Goal: Task Accomplishment & Management: Use online tool/utility

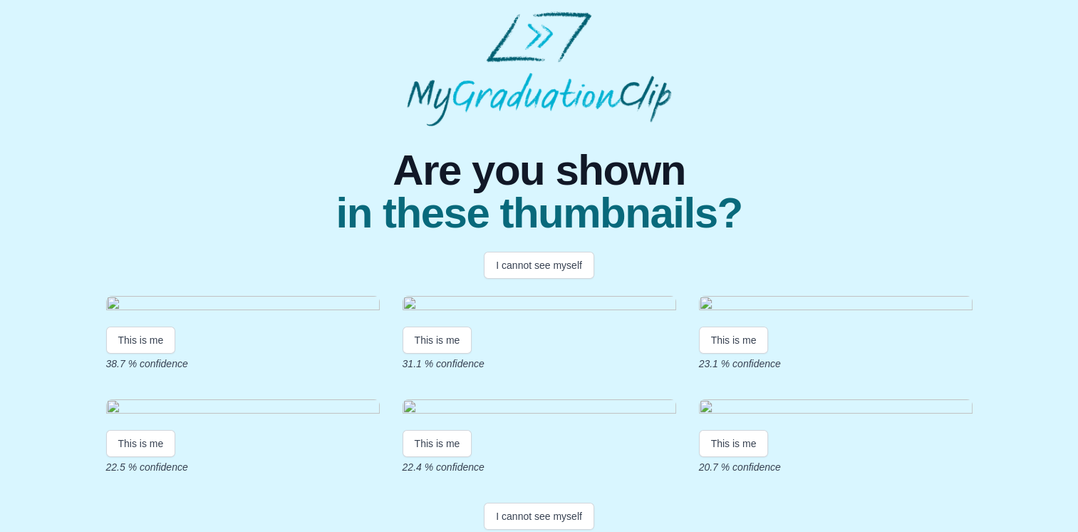
click at [404, 303] on img at bounding box center [540, 305] width 274 height 19
click at [405, 302] on img at bounding box center [540, 305] width 274 height 19
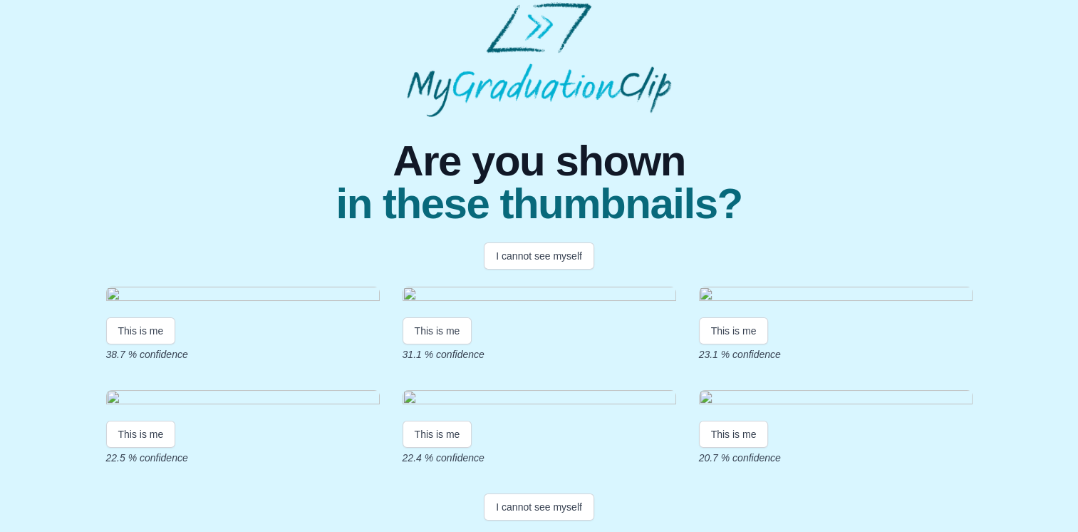
scroll to position [11, 0]
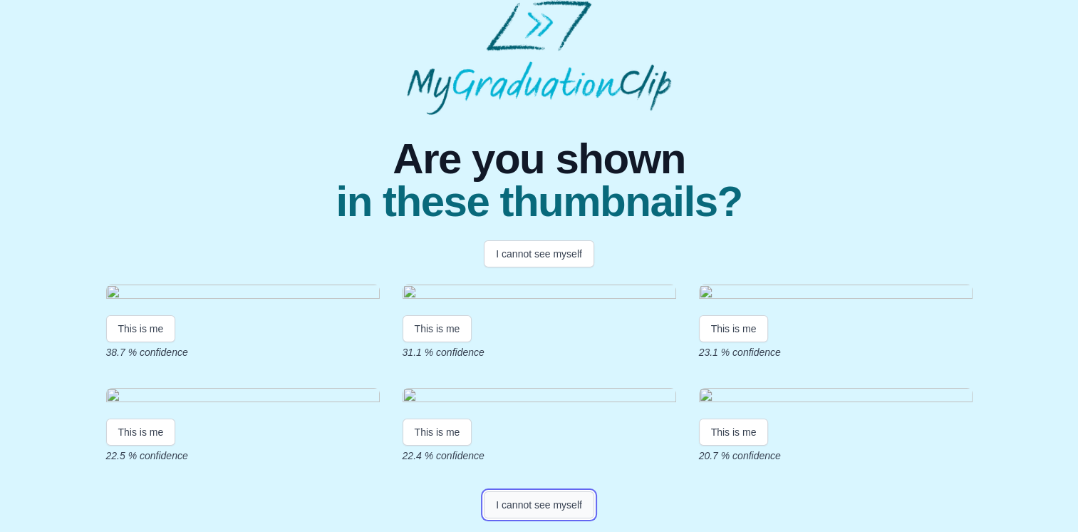
click at [573, 495] on button "I cannot see myself" at bounding box center [539, 504] width 110 height 27
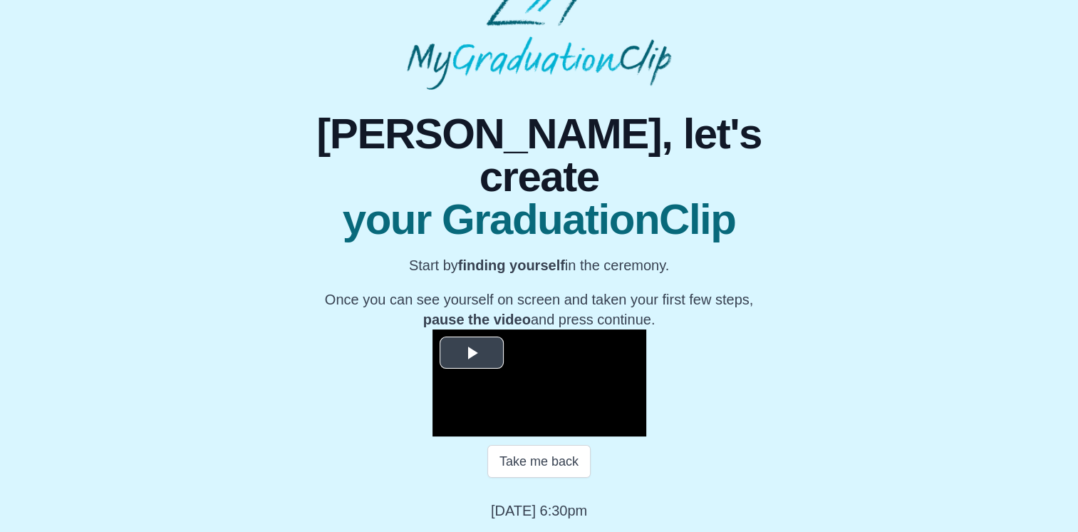
scroll to position [190, 0]
click at [472, 353] on span "Video Player" at bounding box center [472, 353] width 0 height 0
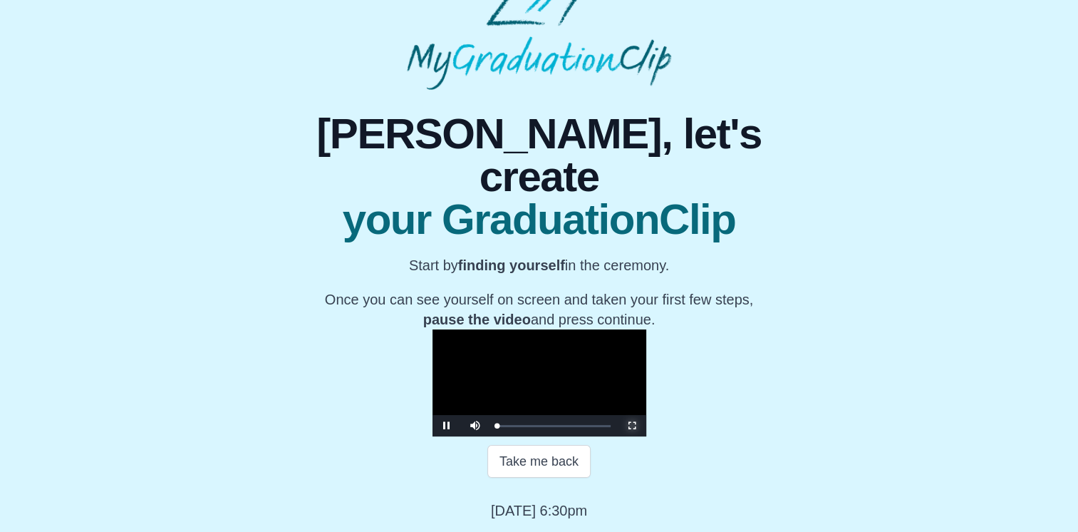
click at [632, 425] on span "Video Player" at bounding box center [632, 425] width 0 height 0
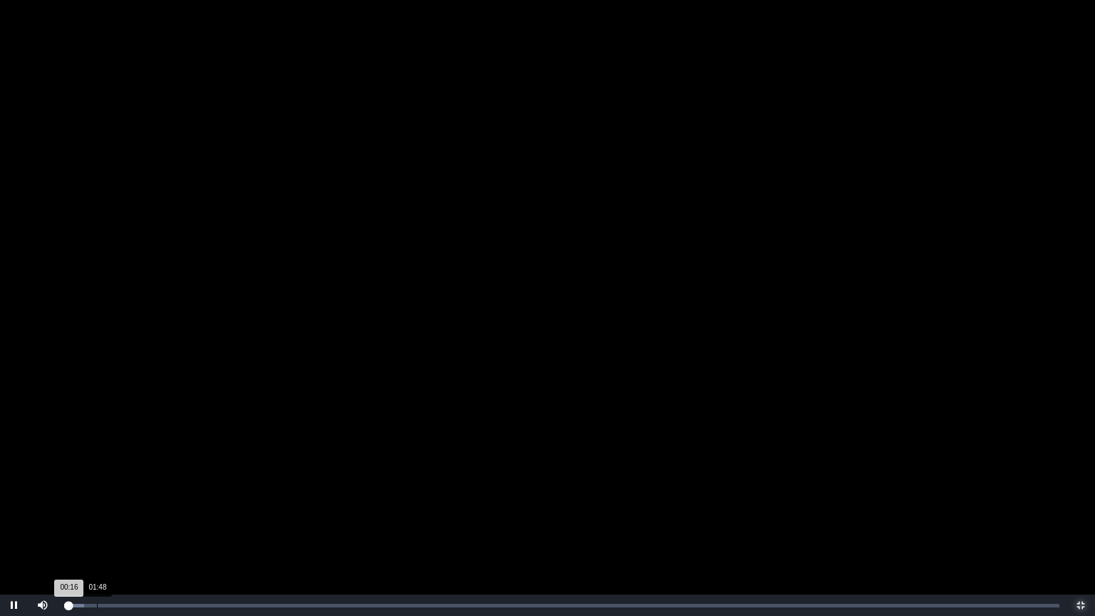
click at [97, 531] on div "Loaded : 0% 01:48 00:16 Progress : 0%" at bounding box center [561, 604] width 1009 height 21
click at [103, 531] on div "Loaded : 0% 02:10 02:10 Progress : 0%" at bounding box center [561, 604] width 1009 height 21
click at [118, 531] on div "Loaded : 0% 02:57 02:57 Progress : 0%" at bounding box center [561, 604] width 1009 height 21
click at [120, 531] on div "03:07 Progress : 0%" at bounding box center [92, 606] width 56 height 4
click at [130, 531] on div "Loaded : 0% 03:35 03:37 Progress : 0%" at bounding box center [561, 604] width 1009 height 21
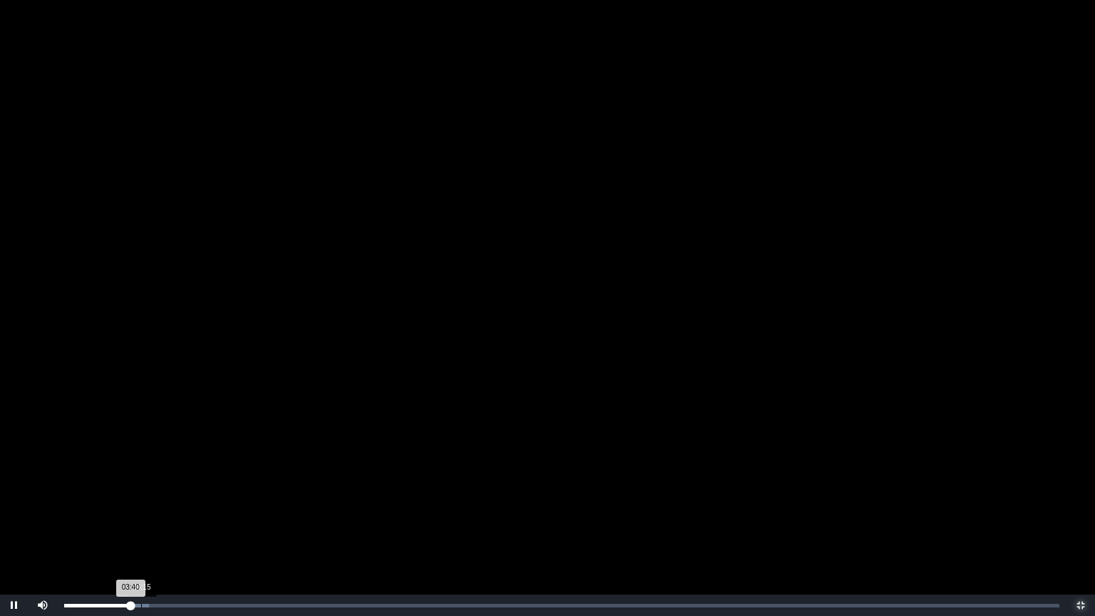
click at [141, 531] on div "Loaded : 0% 04:15 03:40 Progress : 0%" at bounding box center [561, 604] width 1009 height 21
click at [148, 531] on div "Loaded : 0% 04:37 04:16 Progress : 0%" at bounding box center [561, 604] width 1009 height 21
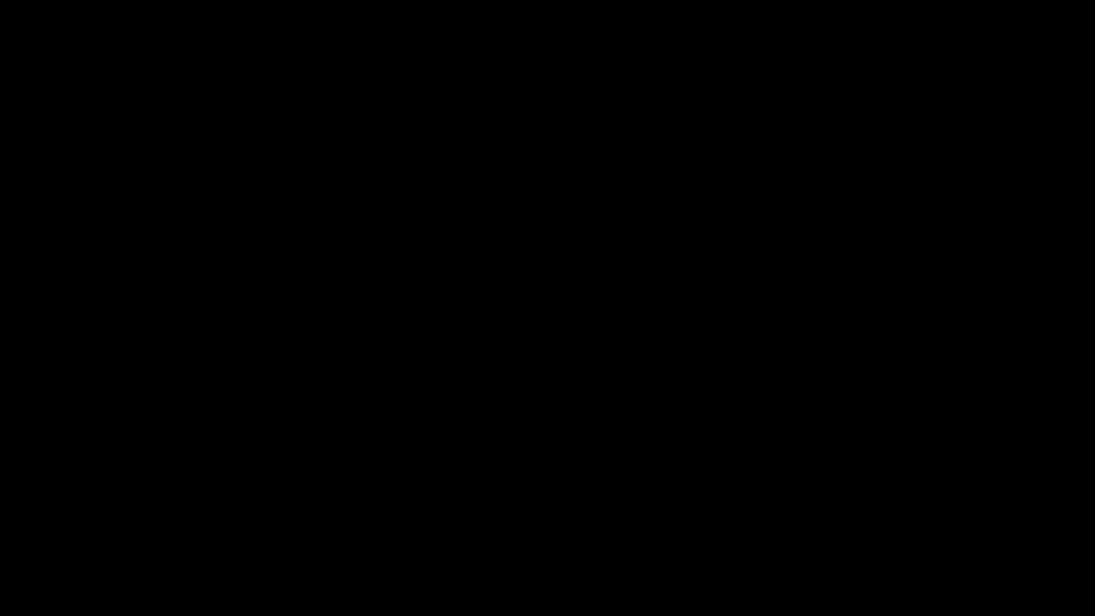
click at [154, 531] on div "Loaded : 0% 04:56 04:41 Progress : 0%" at bounding box center [561, 604] width 1009 height 21
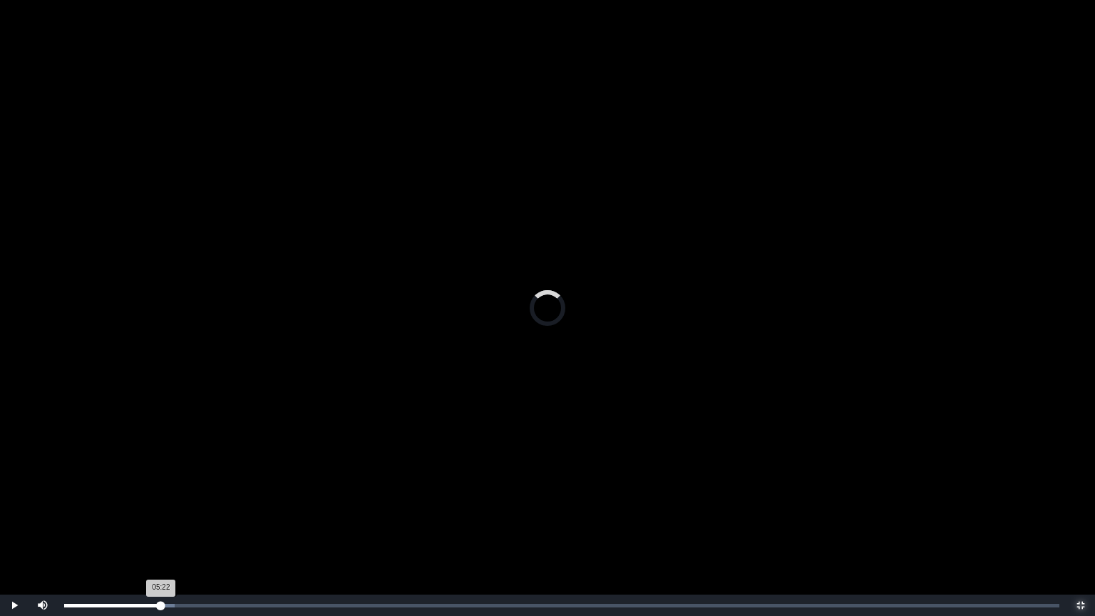
click at [161, 531] on div "Loaded : 0% 05:22 05:22 Progress : 0%" at bounding box center [561, 604] width 1009 height 21
click at [177, 531] on div "Loaded : 0% 06:14 05:31 Progress : 0%" at bounding box center [561, 604] width 1009 height 21
click at [178, 531] on div "06:19 Progress : 0%" at bounding box center [121, 606] width 114 height 4
click at [188, 531] on div "06:52 Progress : 0%" at bounding box center [126, 606] width 124 height 4
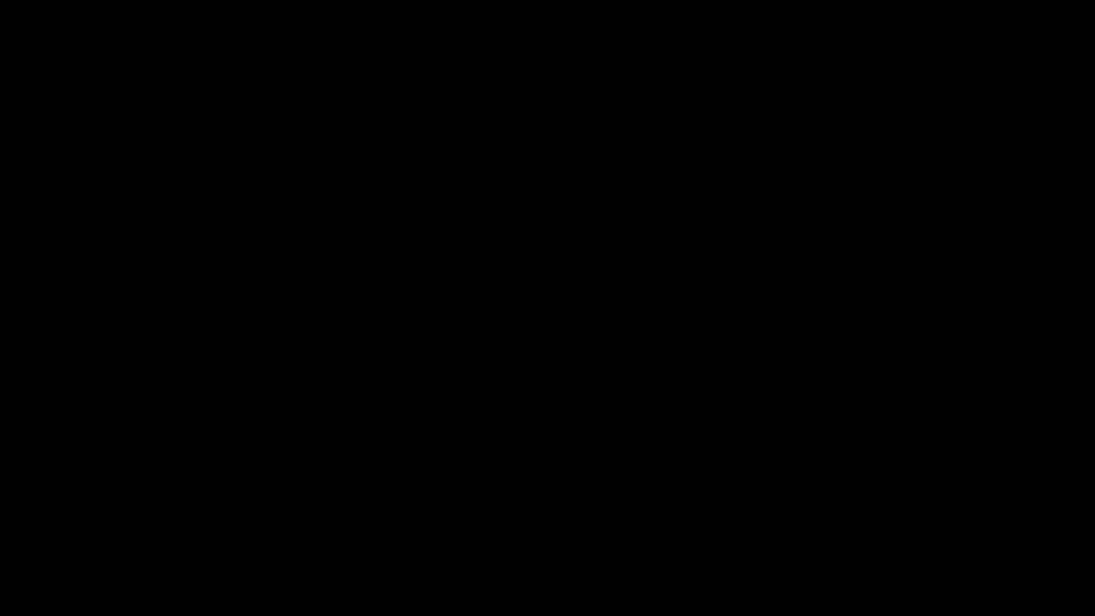
click at [188, 531] on div "06:54 Progress : 0%" at bounding box center [126, 606] width 125 height 4
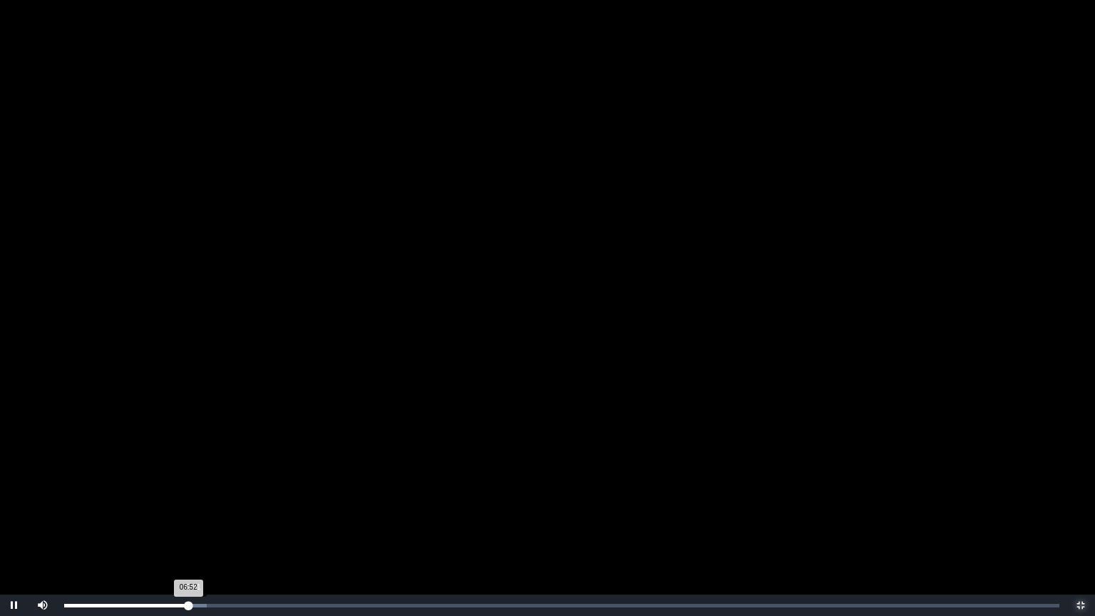
click at [188, 531] on div "06:52 Progress : 0%" at bounding box center [126, 606] width 124 height 4
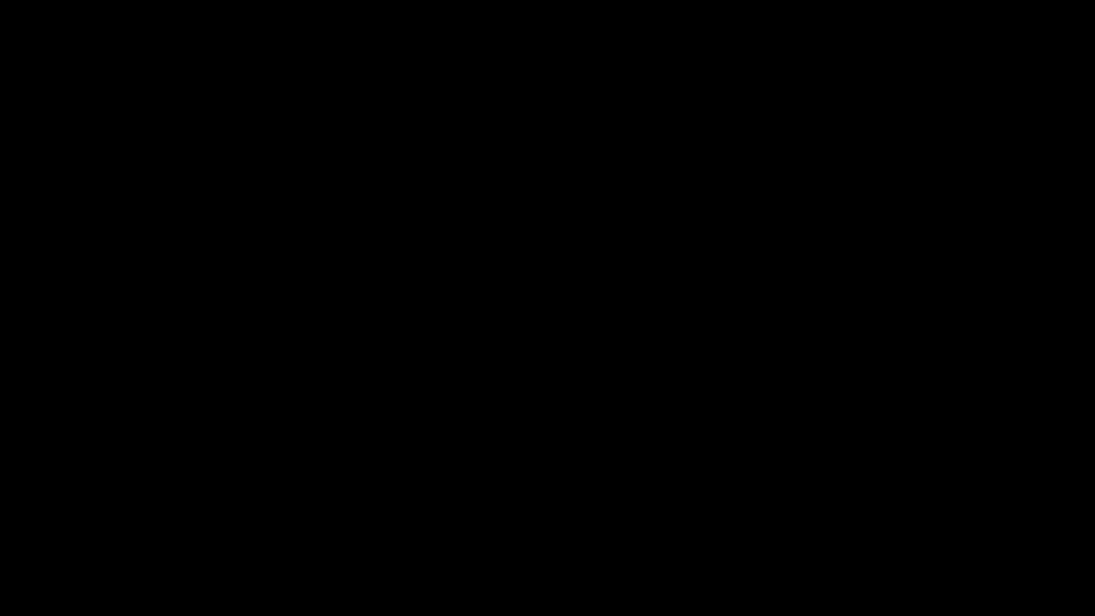
click at [197, 531] on div "Loaded : 0% 07:20 07:04 Progress : 0%" at bounding box center [561, 604] width 1009 height 21
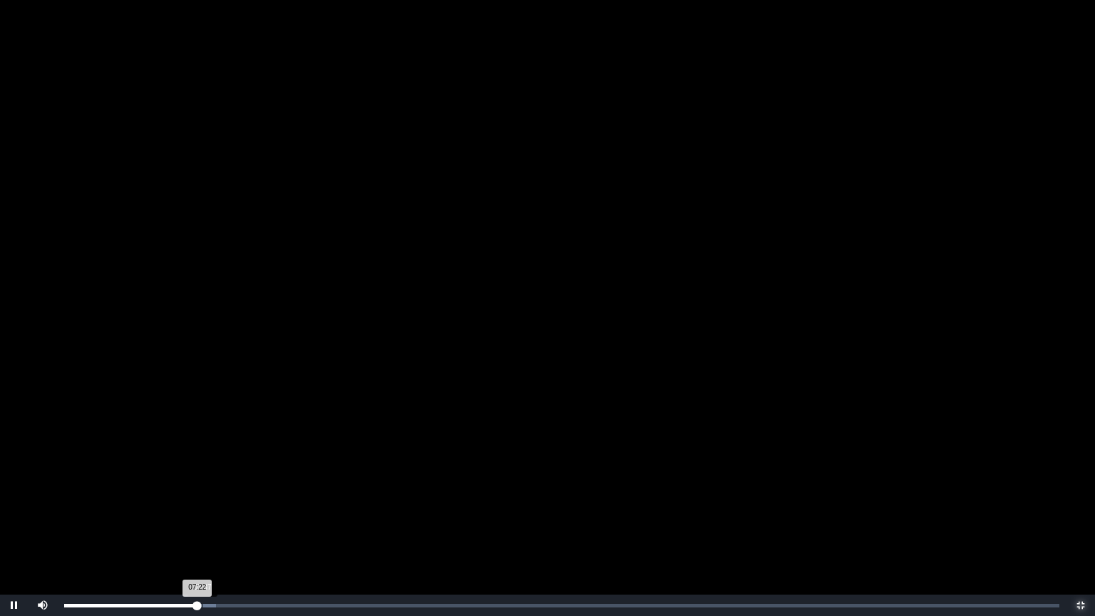
click at [197, 531] on div "07:22 Progress : 0%" at bounding box center [130, 606] width 133 height 4
click at [205, 531] on div "07:48 Progress : 0%" at bounding box center [134, 606] width 141 height 4
click at [207, 531] on div "07:56 Progress : 0%" at bounding box center [135, 606] width 143 height 4
click at [222, 531] on div "Loaded : 0% 08:43 08:43 Progress : 0%" at bounding box center [561, 606] width 995 height 4
click at [230, 531] on div "Loaded : 0% 09:11 08:47 Progress : 0%" at bounding box center [561, 606] width 995 height 4
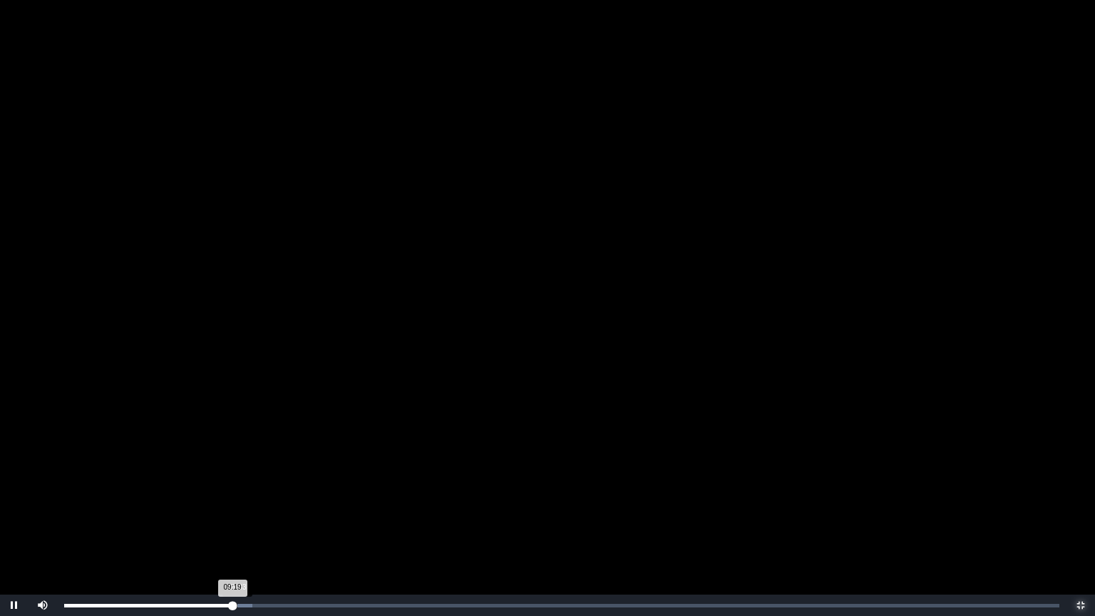
click at [232, 531] on div "09:19 Progress : 0%" at bounding box center [148, 606] width 168 height 4
click at [250, 531] on div "10:18 Progress : 0%" at bounding box center [157, 606] width 186 height 4
click at [254, 531] on div "10:29 Progress : 0%" at bounding box center [159, 606] width 190 height 4
click at [257, 531] on div "10:38 Progress : 0%" at bounding box center [160, 606] width 192 height 4
click at [265, 531] on div "11:08 Progress : 0%" at bounding box center [164, 606] width 201 height 4
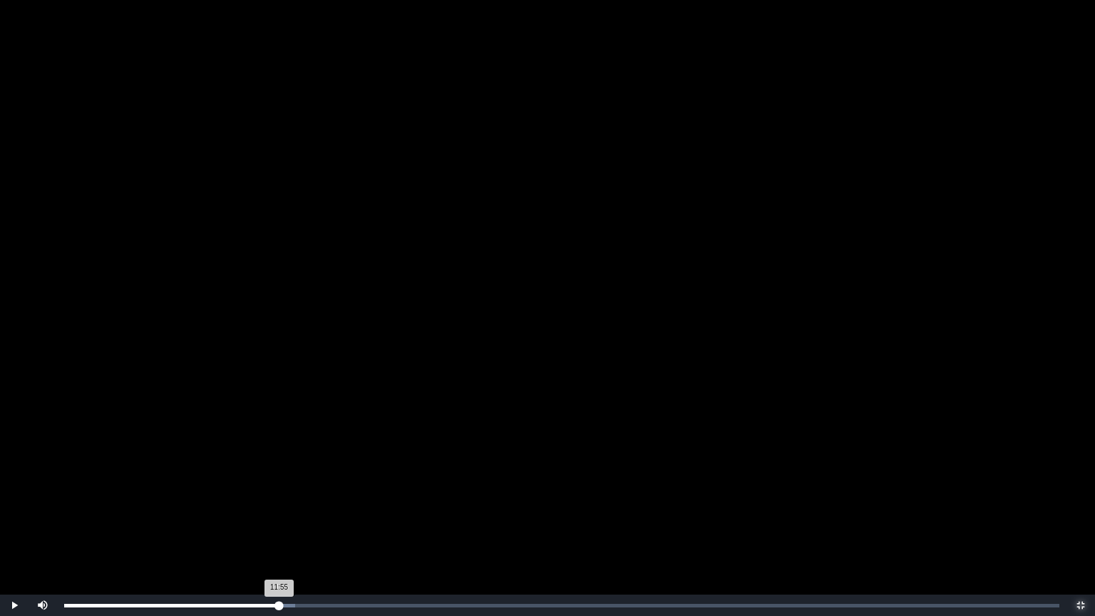
click at [279, 531] on div "11:55 Progress : 0%" at bounding box center [171, 606] width 215 height 4
click at [302, 531] on div "Loaded : 0% 13:10 12:47 Progress : 0%" at bounding box center [561, 606] width 995 height 4
click at [316, 531] on div "13:58 Progress : 0%" at bounding box center [190, 606] width 252 height 4
click at [1080, 531] on span "Video Player" at bounding box center [1080, 605] width 0 height 0
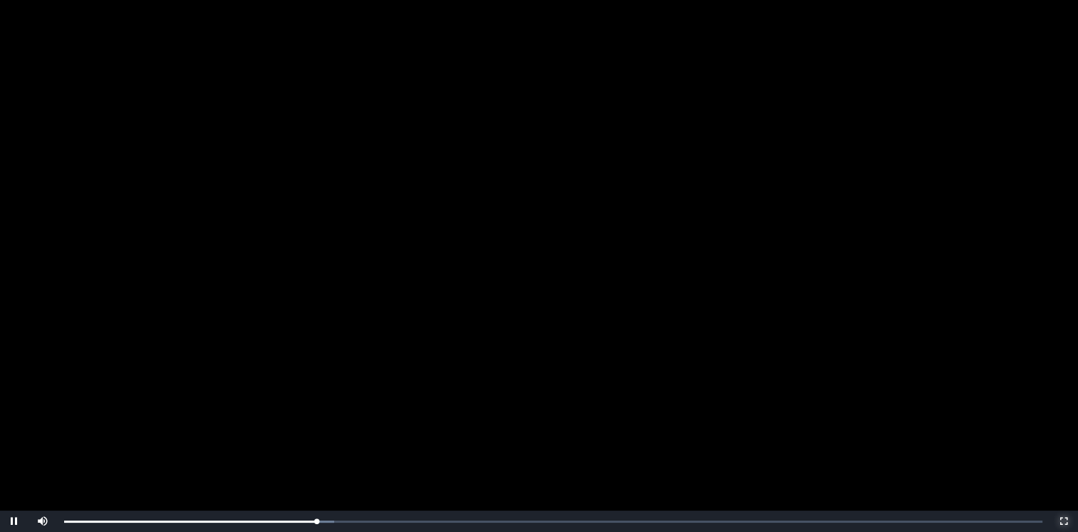
scroll to position [143, 0]
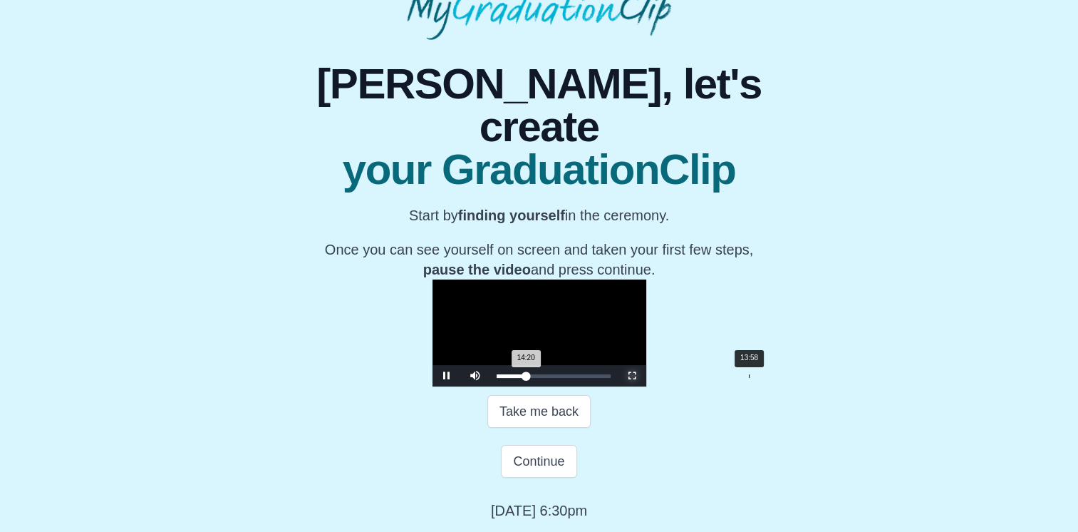
drag, startPoint x: 795, startPoint y: 471, endPoint x: 797, endPoint y: 524, distance: 52.8
click at [632, 376] on span "Video Player" at bounding box center [632, 376] width 0 height 0
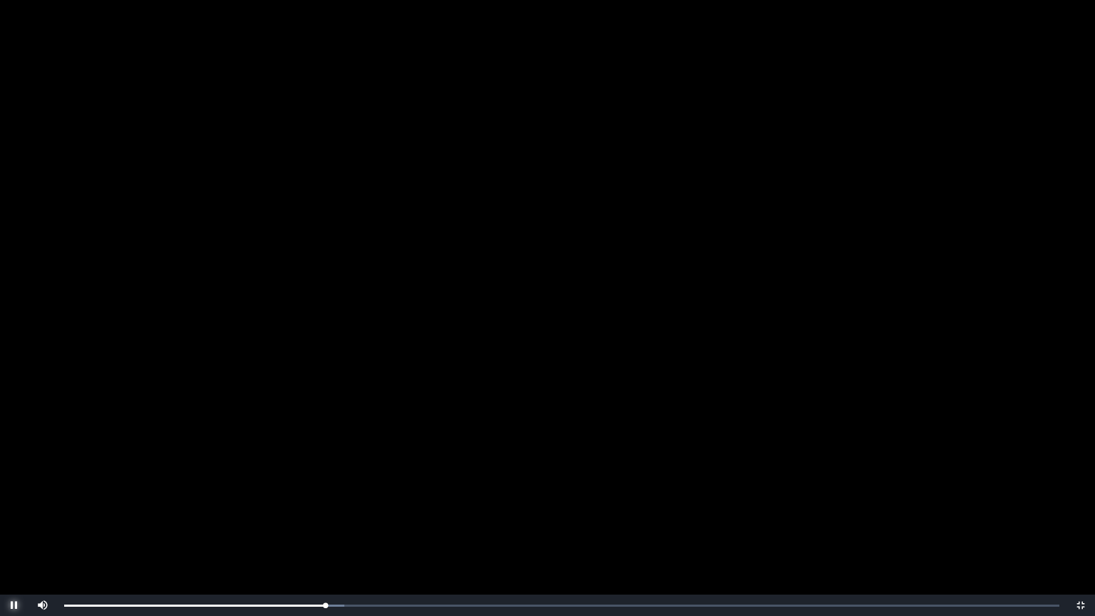
click at [14, 531] on span "Video Player" at bounding box center [14, 605] width 0 height 0
click at [322, 531] on div "14:28 Progress : 0%" at bounding box center [195, 606] width 262 height 4
click at [14, 531] on span "Video Player" at bounding box center [14, 605] width 0 height 0
click at [1080, 531] on span "Video Player" at bounding box center [1080, 605] width 0 height 0
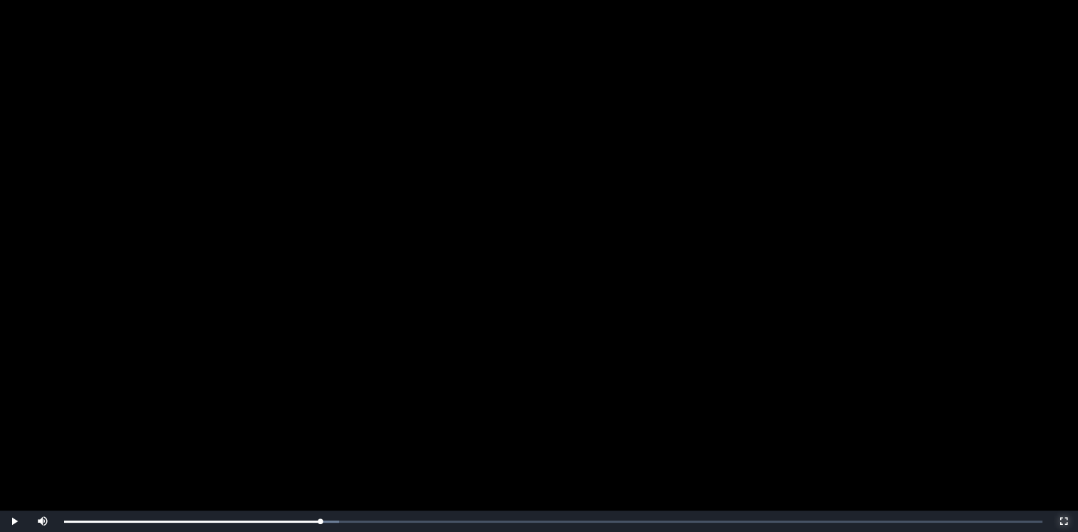
scroll to position [239, 0]
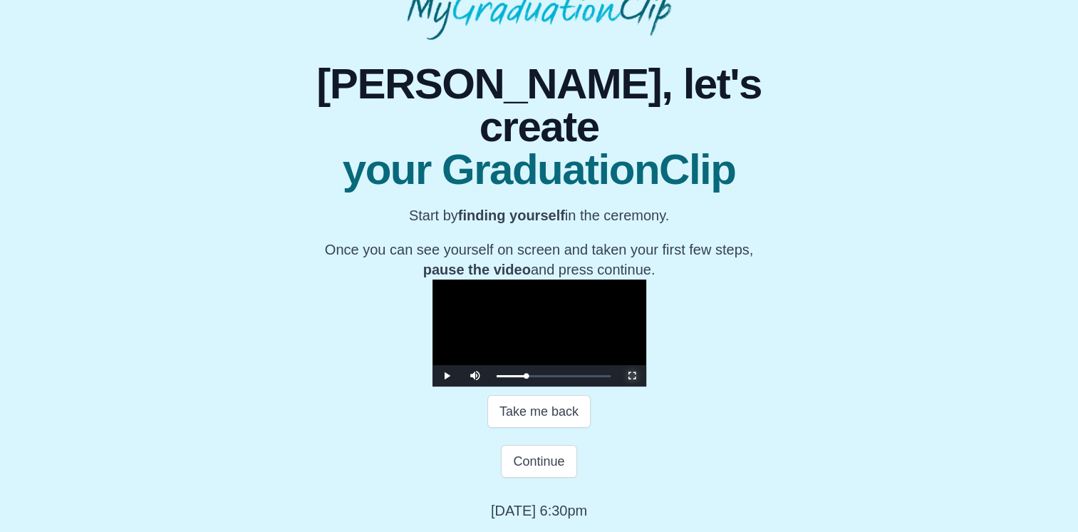
click at [632, 376] on span "Video Player" at bounding box center [632, 376] width 0 height 0
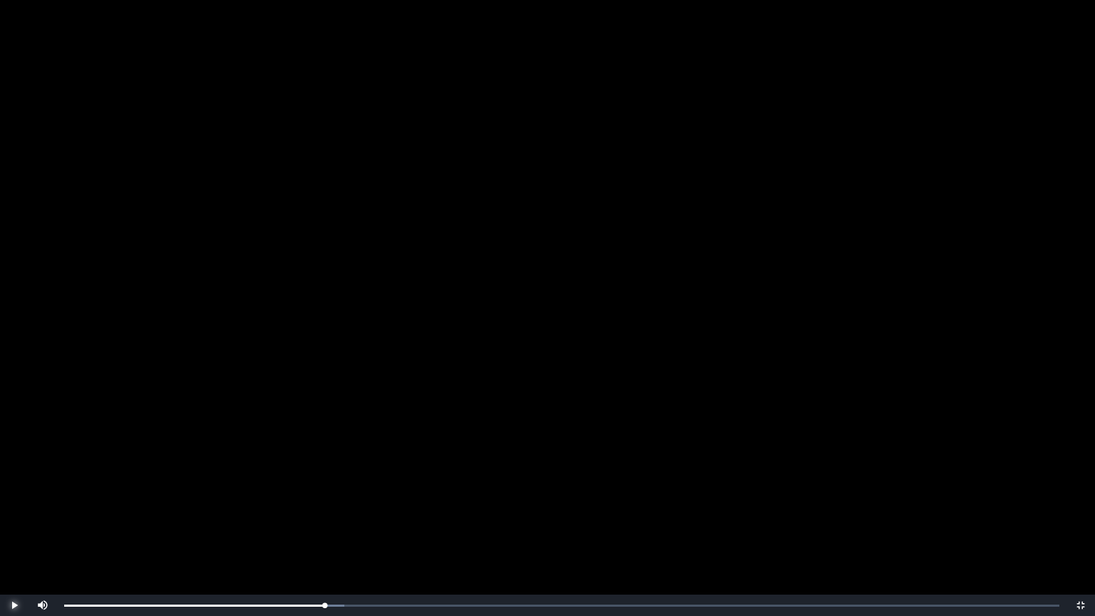
click at [14, 531] on span "Video Player" at bounding box center [14, 605] width 0 height 0
click at [325, 531] on div "14:43 Progress : 0%" at bounding box center [197, 606] width 266 height 4
click at [14, 531] on span "Video Player" at bounding box center [14, 605] width 0 height 0
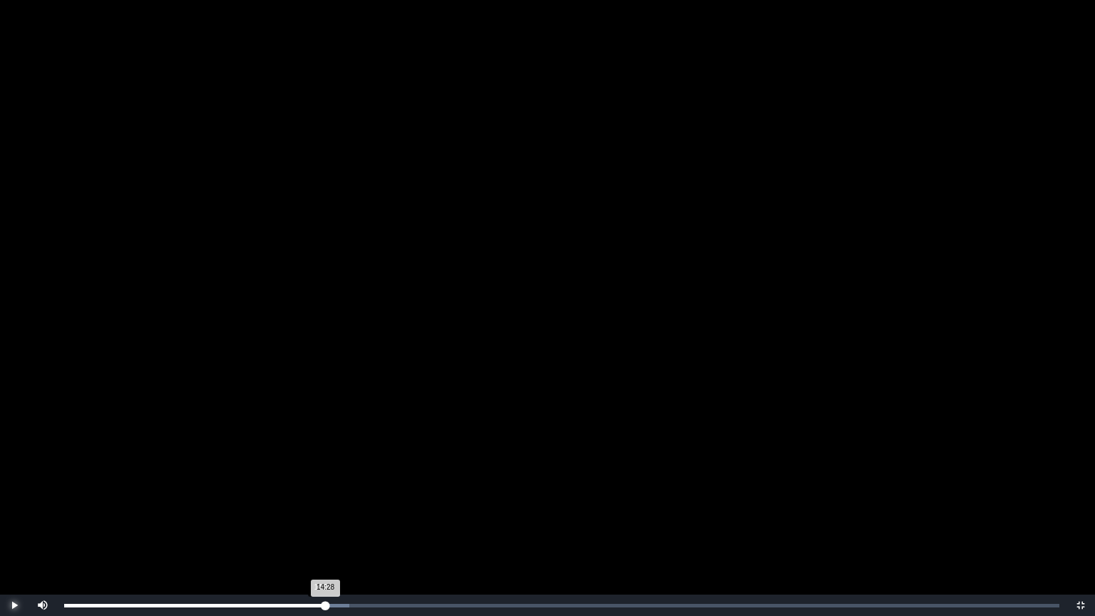
click at [322, 531] on div "14:28 Progress : 0%" at bounding box center [195, 606] width 262 height 4
click at [14, 531] on span "Video Player" at bounding box center [14, 605] width 0 height 0
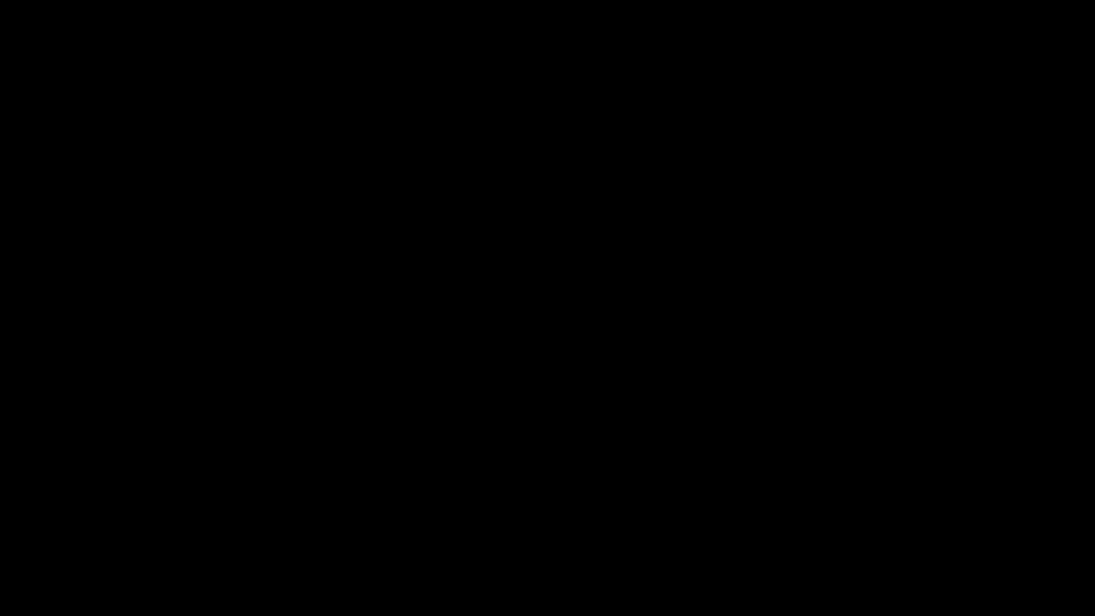
click at [14, 531] on span "Video Player" at bounding box center [14, 605] width 0 height 0
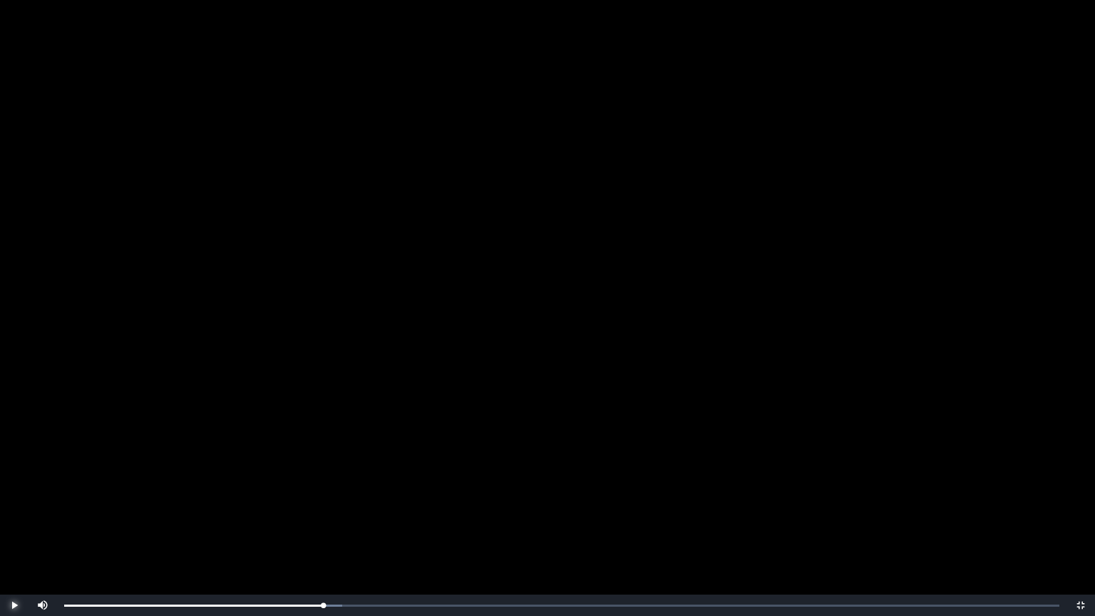
click at [14, 531] on span "Video Player" at bounding box center [14, 605] width 0 height 0
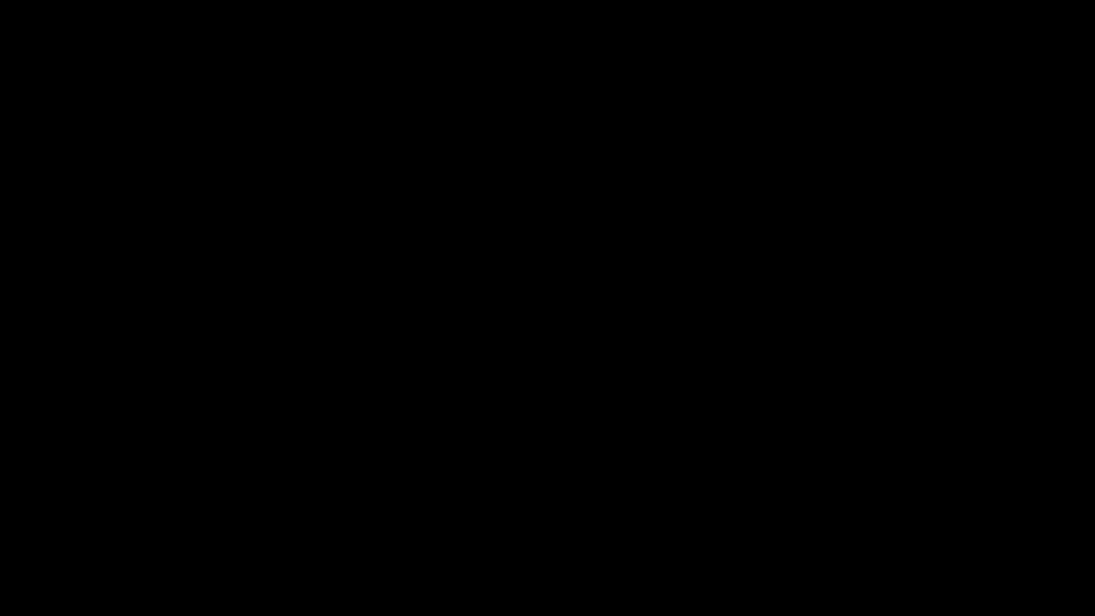
click at [14, 531] on span "Video Player" at bounding box center [14, 605] width 0 height 0
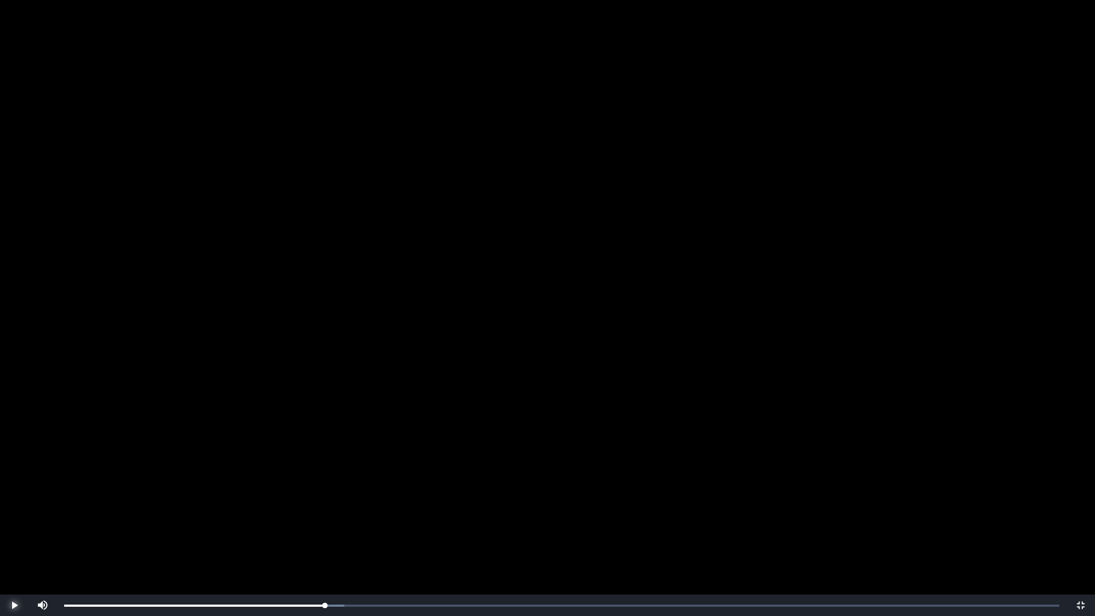
click at [14, 531] on span "Video Player" at bounding box center [14, 605] width 0 height 0
click at [322, 531] on div "14:26 Progress : 0%" at bounding box center [194, 606] width 261 height 4
click at [14, 531] on span "Video Player" at bounding box center [14, 605] width 0 height 0
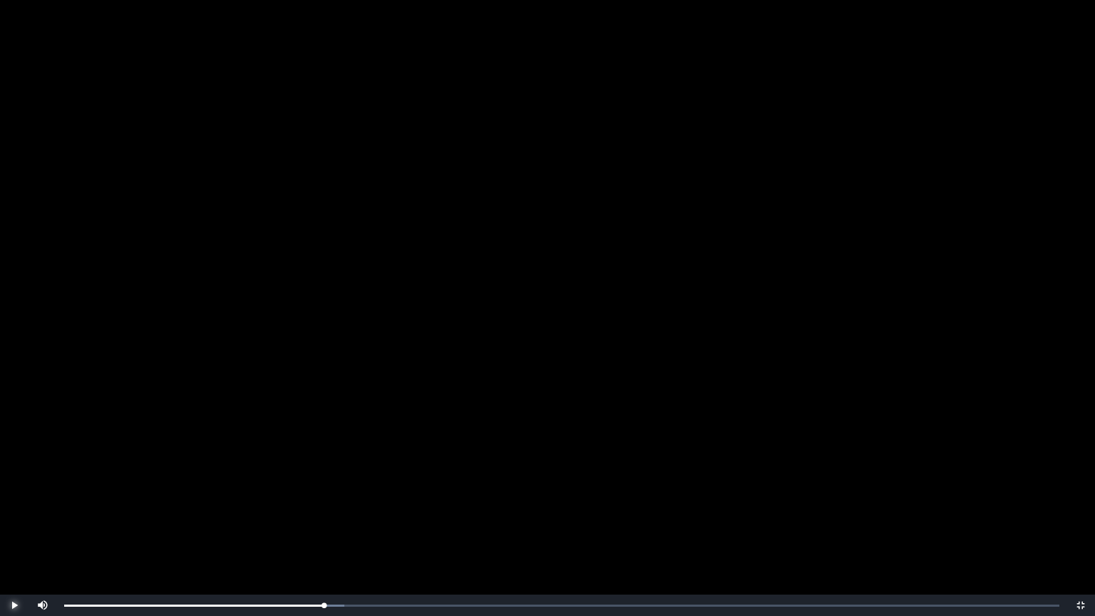
click at [14, 531] on span "Video Player" at bounding box center [14, 605] width 0 height 0
click at [323, 531] on div "14:25 Progress : 0%" at bounding box center [194, 606] width 260 height 4
click at [14, 531] on span "Video Player" at bounding box center [14, 605] width 0 height 0
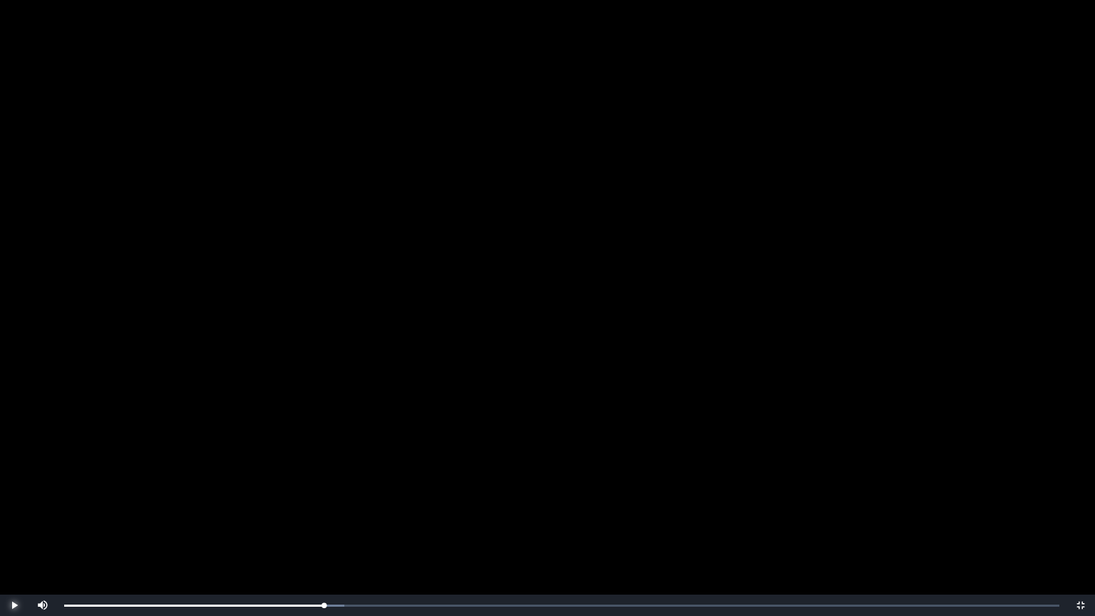
click at [14, 531] on span "Video Player" at bounding box center [14, 605] width 0 height 0
click at [322, 531] on div "14:23 Progress : 0%" at bounding box center [194, 606] width 260 height 4
click at [14, 531] on span "Video Player" at bounding box center [14, 605] width 0 height 0
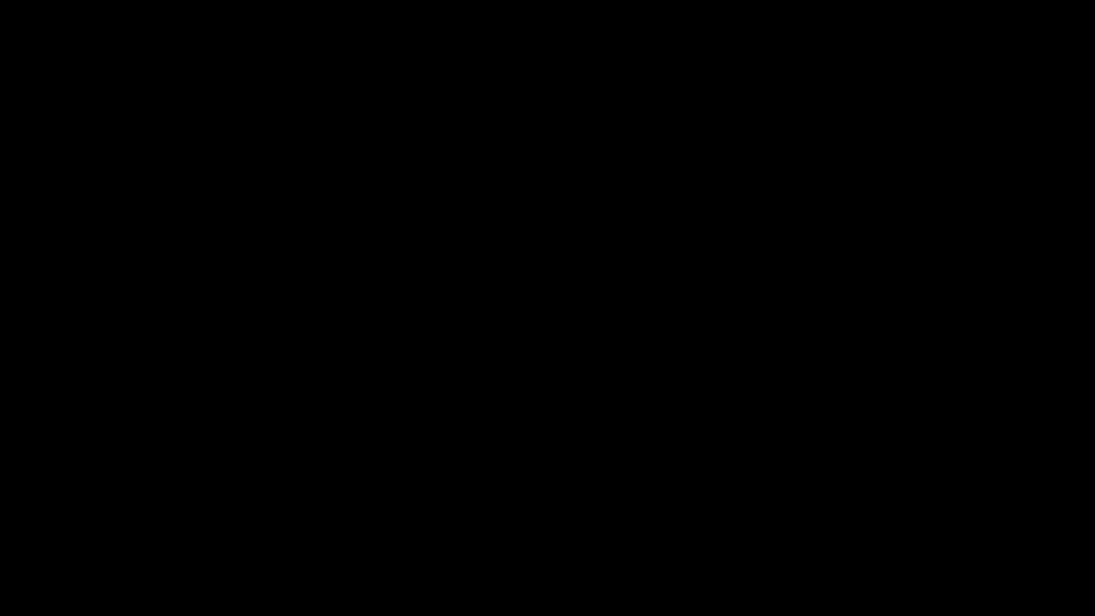
click at [14, 531] on span "Video Player" at bounding box center [14, 605] width 0 height 0
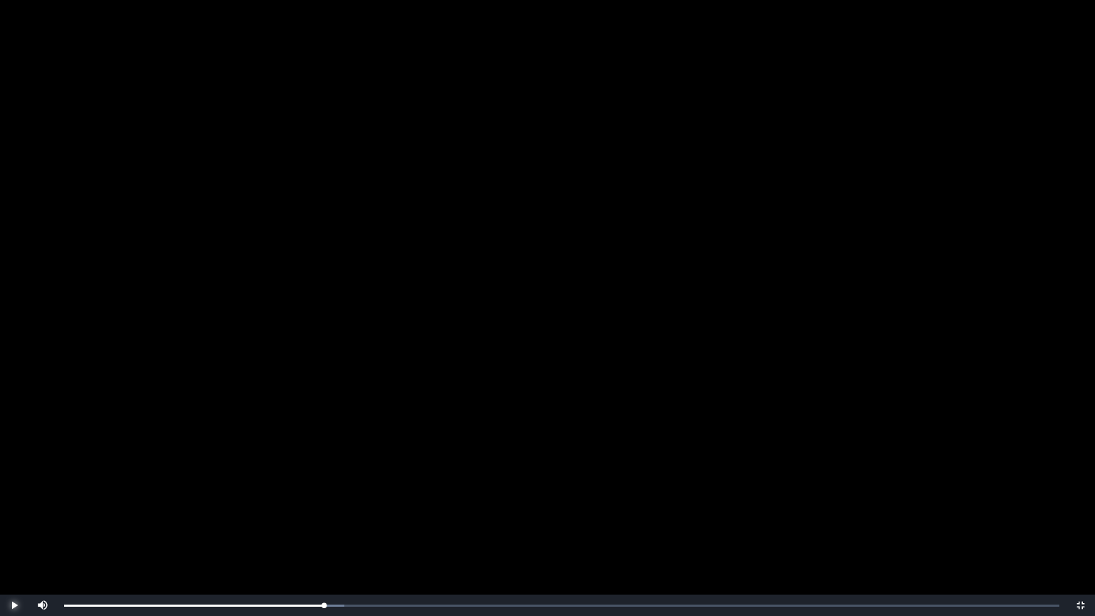
click at [14, 531] on span "Video Player" at bounding box center [14, 605] width 0 height 0
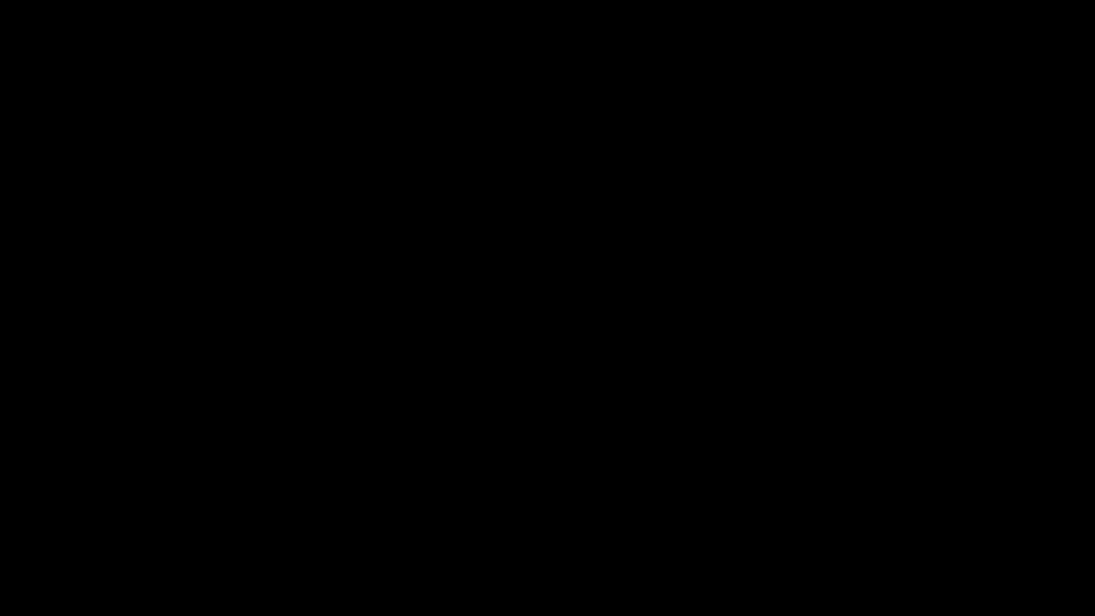
click at [14, 531] on span "Video Player" at bounding box center [14, 605] width 0 height 0
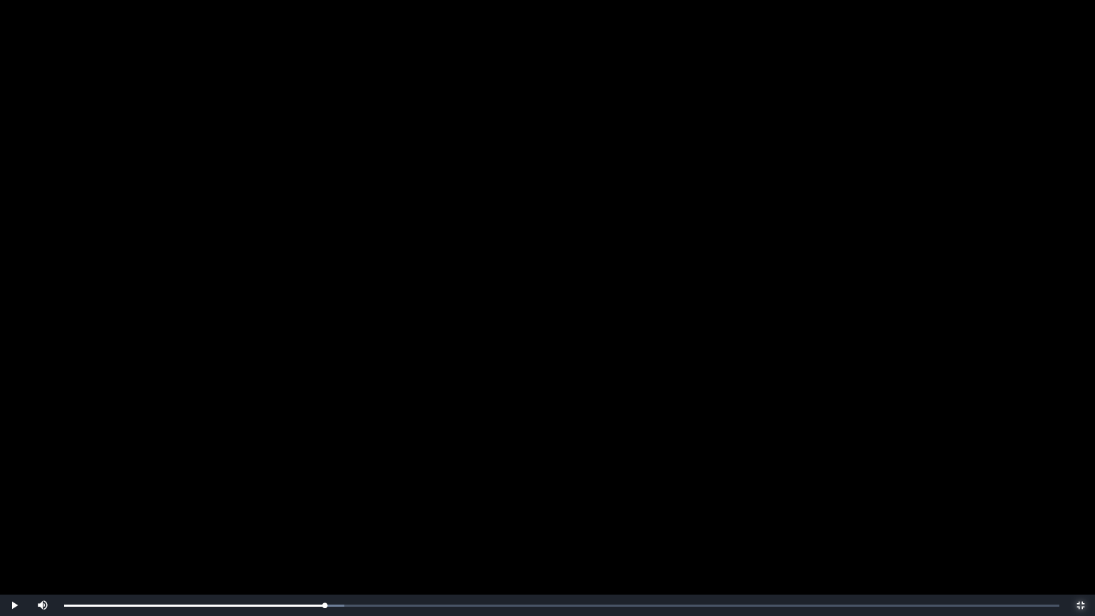
click at [1080, 531] on span "Video Player" at bounding box center [1080, 605] width 0 height 0
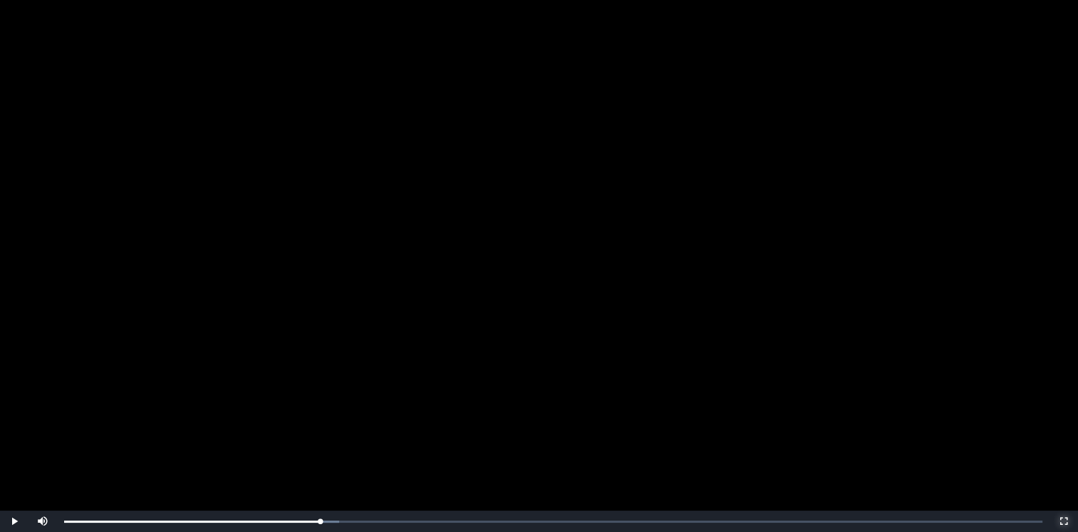
scroll to position [239, 0]
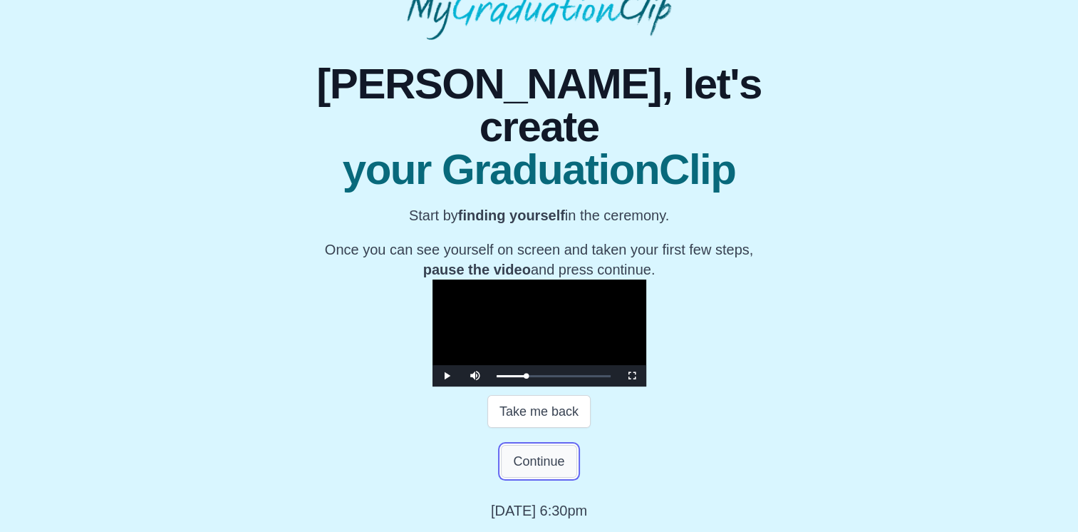
click at [562, 469] on button "Continue" at bounding box center [539, 461] width 76 height 33
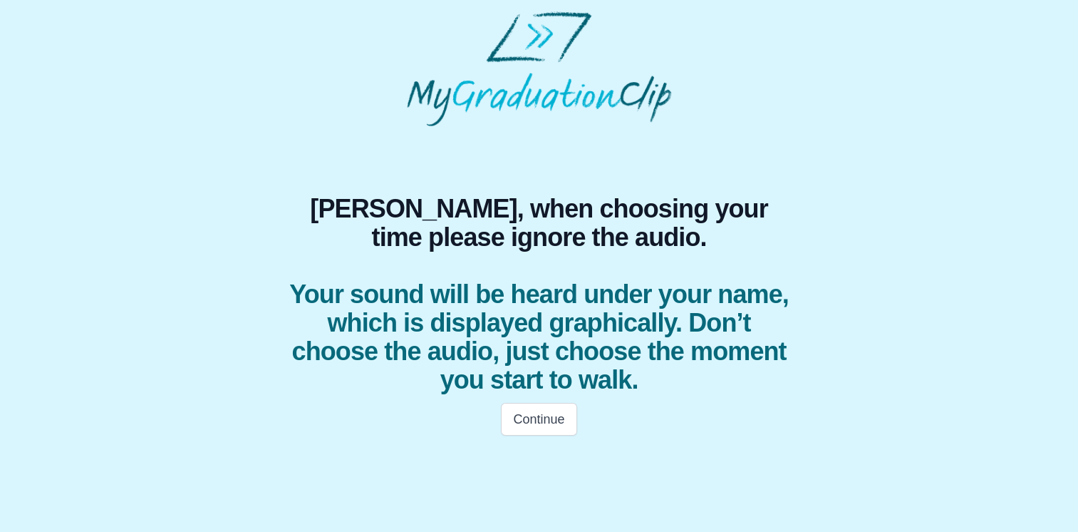
scroll to position [0, 0]
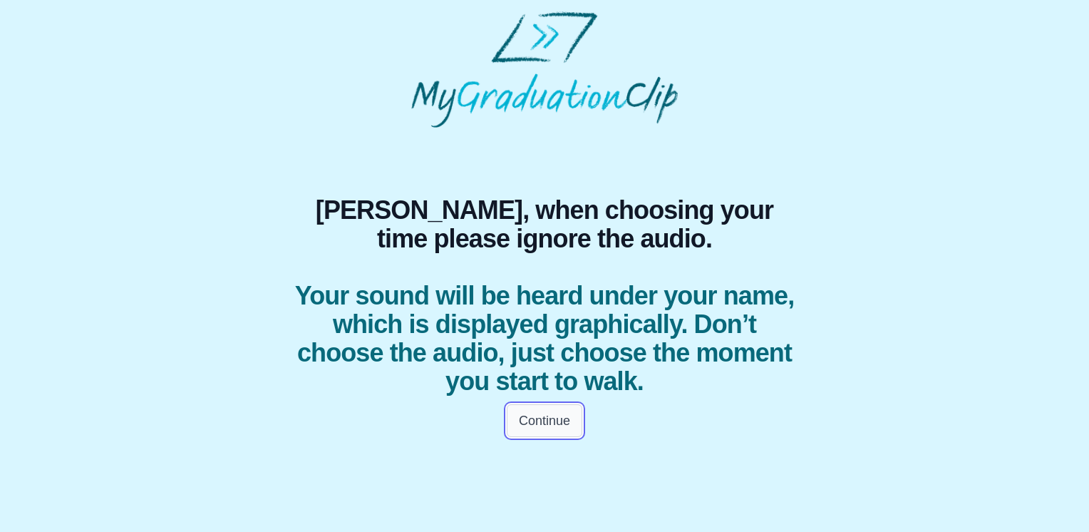
click at [562, 431] on button "Continue" at bounding box center [545, 420] width 76 height 33
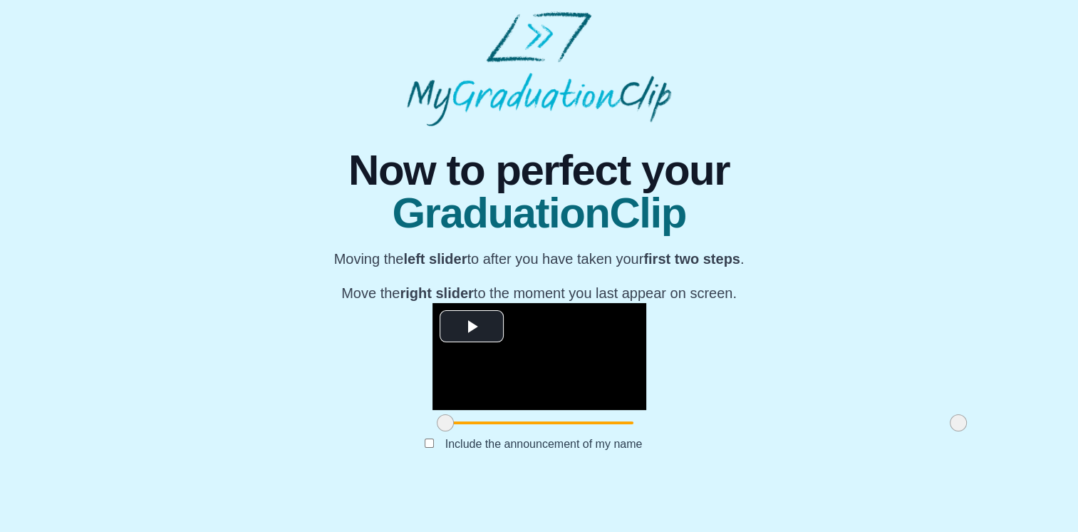
scroll to position [143, 0]
click at [472, 326] on span "Video Player" at bounding box center [472, 326] width 0 height 0
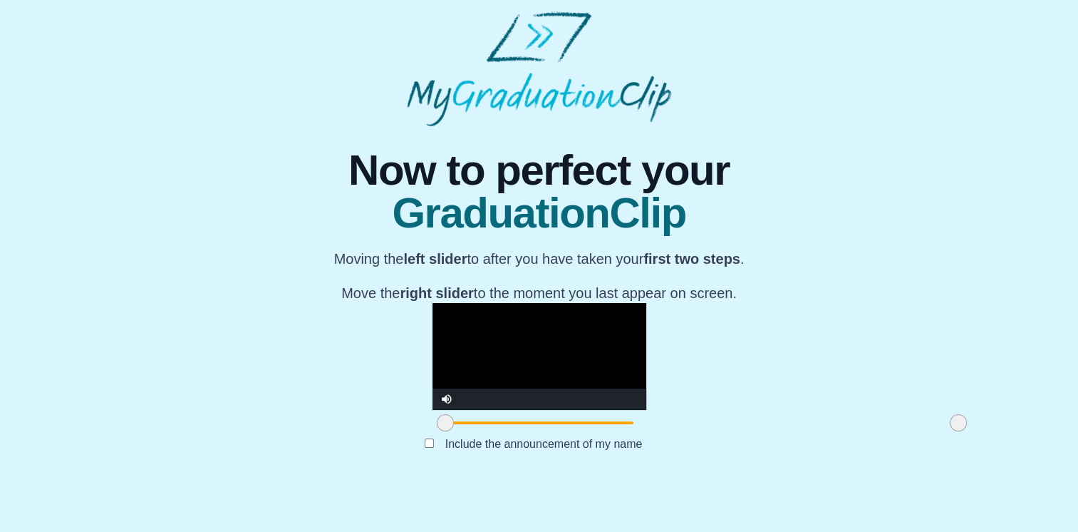
scroll to position [155, 0]
drag, startPoint x: 284, startPoint y: 465, endPoint x: 579, endPoint y: 475, distance: 295.9
click at [733, 435] on div at bounding box center [746, 423] width 26 height 26
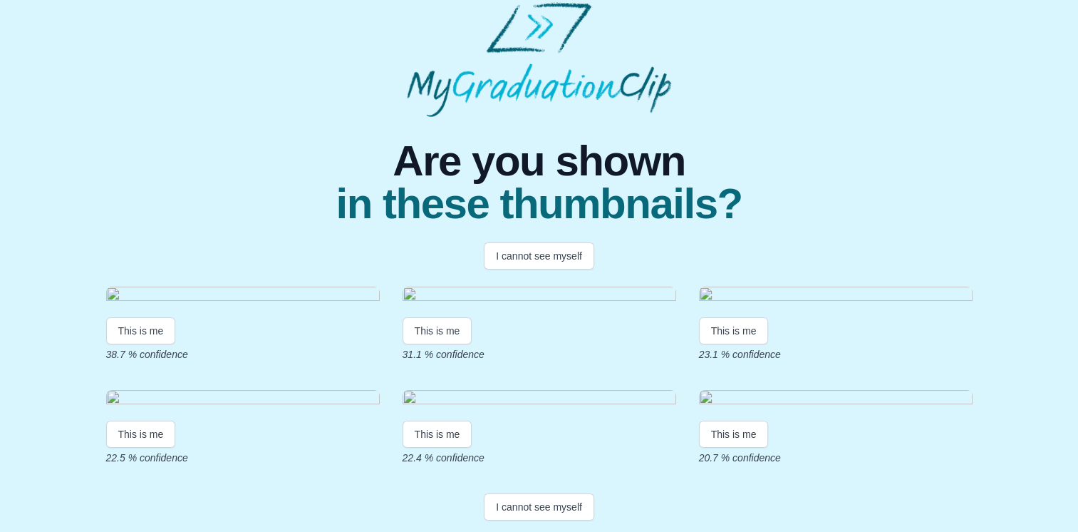
scroll to position [11, 0]
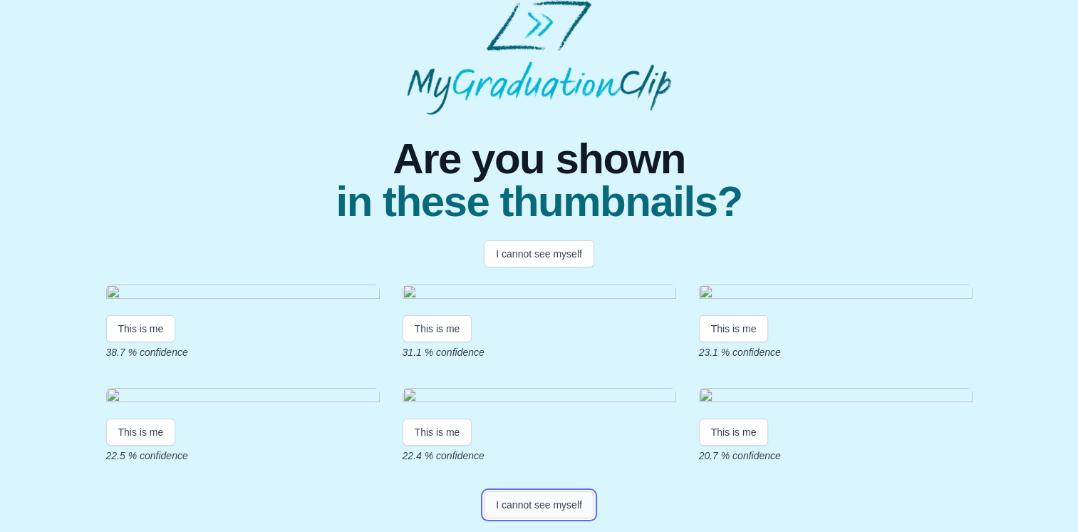
click at [562, 513] on button "I cannot see myself" at bounding box center [539, 504] width 110 height 27
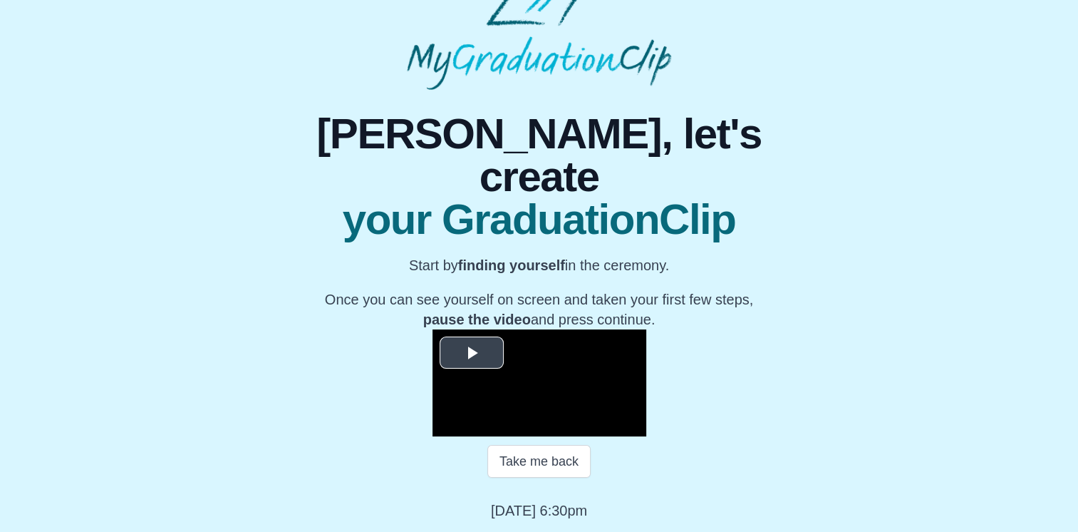
scroll to position [190, 0]
click at [472, 353] on span "Video Player" at bounding box center [472, 353] width 0 height 0
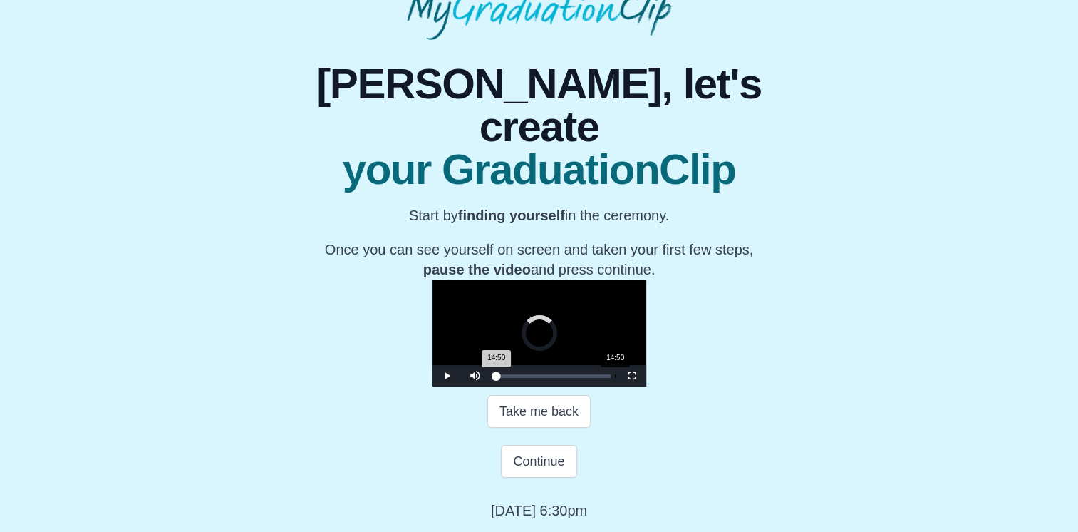
click at [615, 378] on div "14:50" at bounding box center [615, 376] width 1 height 4
click at [497, 378] on div "14:24 Progress : 0%" at bounding box center [512, 376] width 30 height 4
click at [447, 376] on span "Video Player" at bounding box center [447, 376] width 0 height 0
click at [564, 459] on button "Continue" at bounding box center [539, 461] width 76 height 33
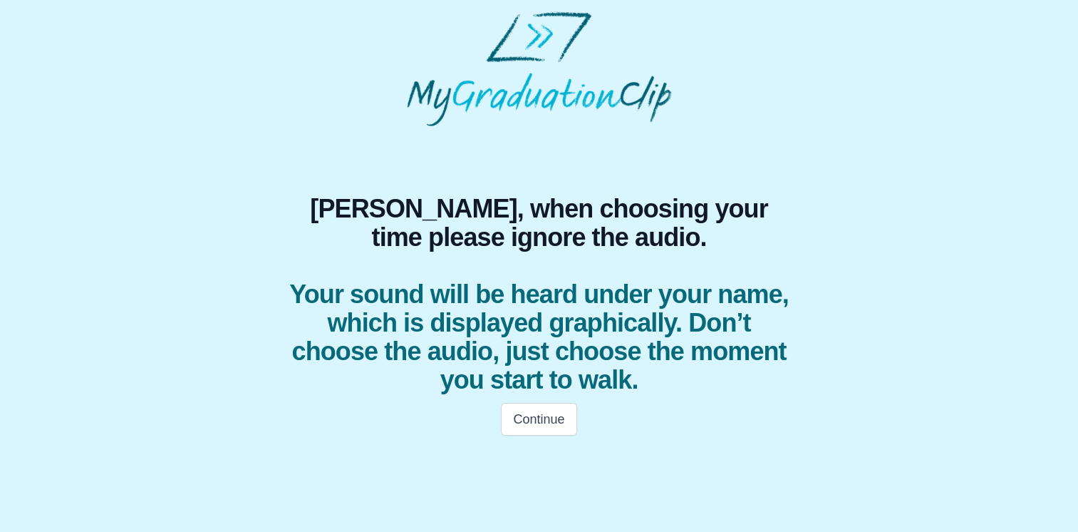
scroll to position [0, 0]
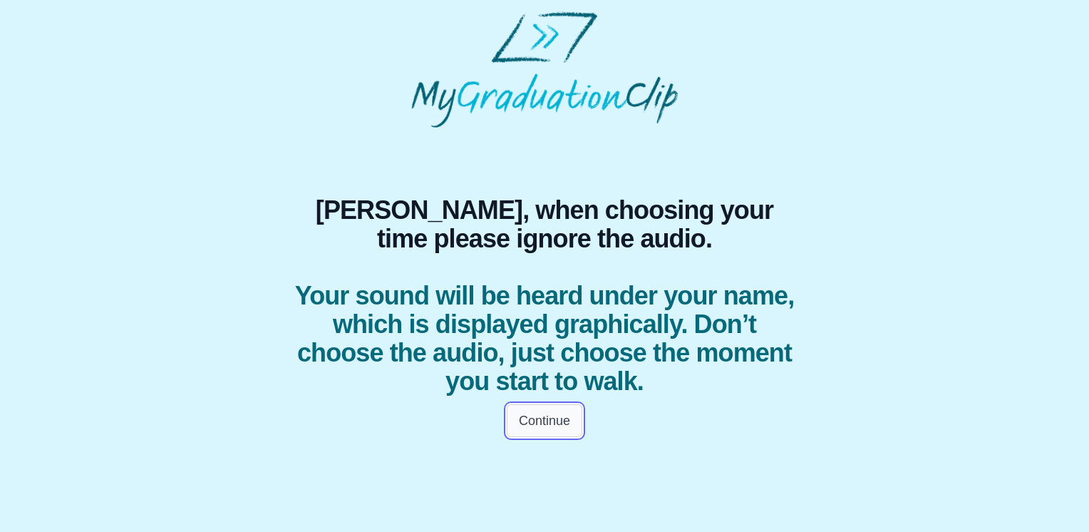
click at [539, 420] on button "Continue" at bounding box center [545, 420] width 76 height 33
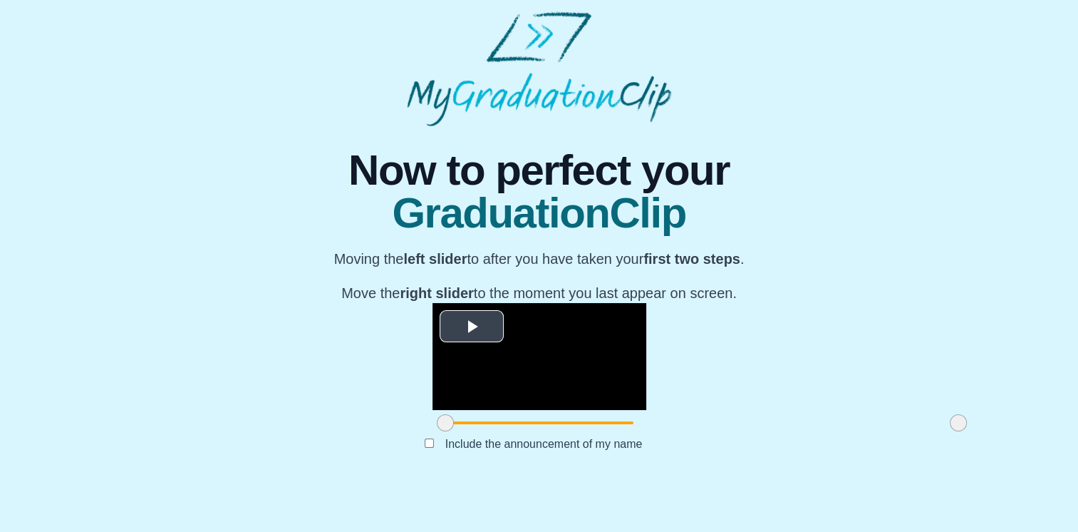
scroll to position [155, 0]
click at [472, 326] on span "Video Player" at bounding box center [472, 326] width 0 height 0
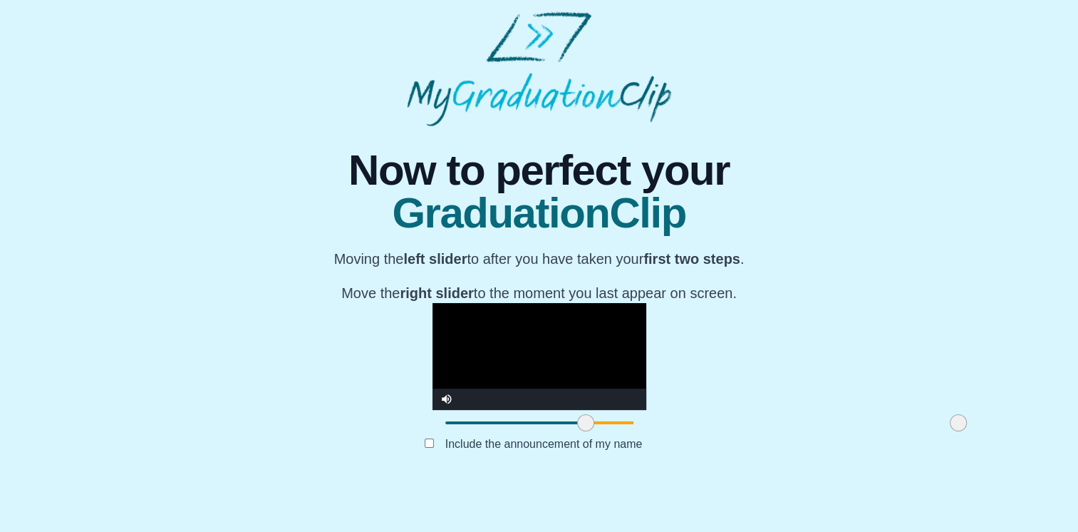
drag, startPoint x: 279, startPoint y: 464, endPoint x: 420, endPoint y: 463, distance: 140.4
click at [577, 431] on span at bounding box center [585, 422] width 17 height 17
drag, startPoint x: 799, startPoint y: 465, endPoint x: 755, endPoint y: 462, distance: 43.6
click at [906, 431] on span at bounding box center [914, 422] width 17 height 17
drag, startPoint x: 425, startPoint y: 466, endPoint x: 413, endPoint y: 472, distance: 12.7
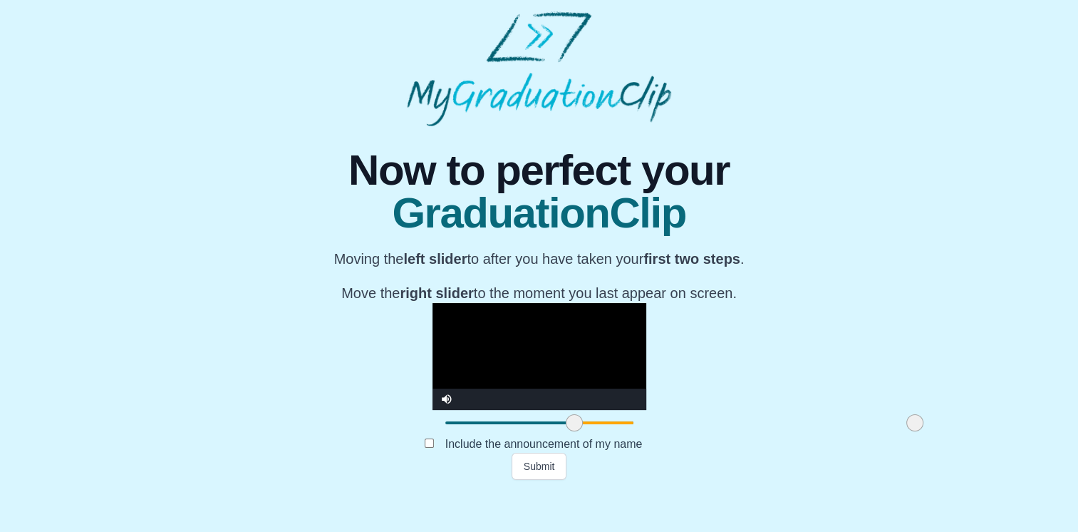
click at [562, 435] on div at bounding box center [575, 423] width 26 height 26
click at [553, 480] on button "Submit" at bounding box center [540, 466] width 56 height 27
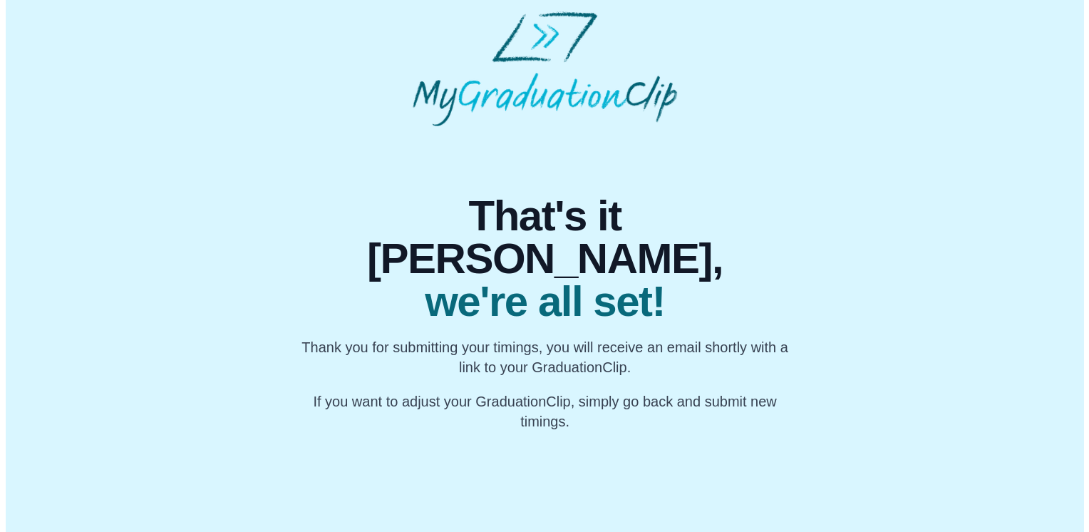
scroll to position [0, 0]
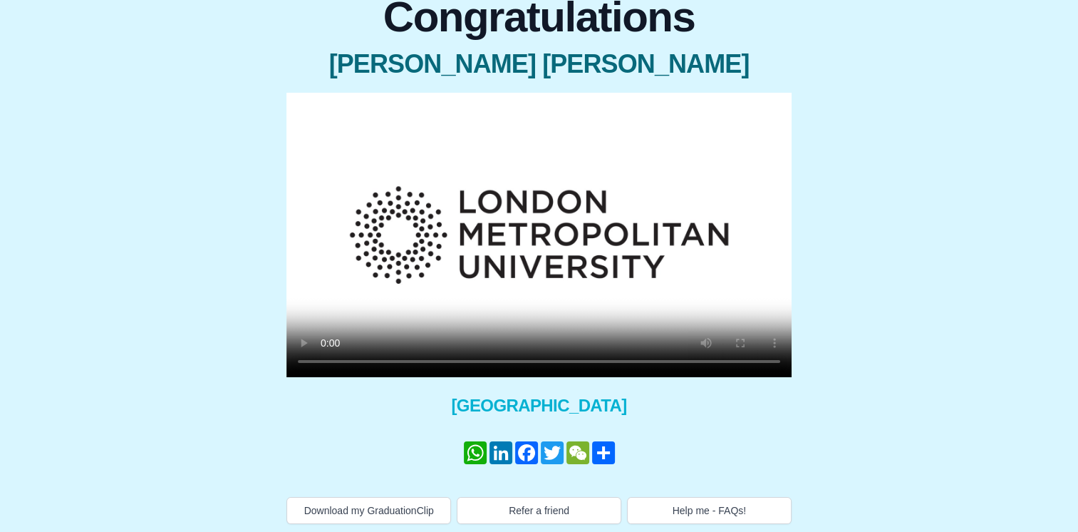
scroll to position [144, 0]
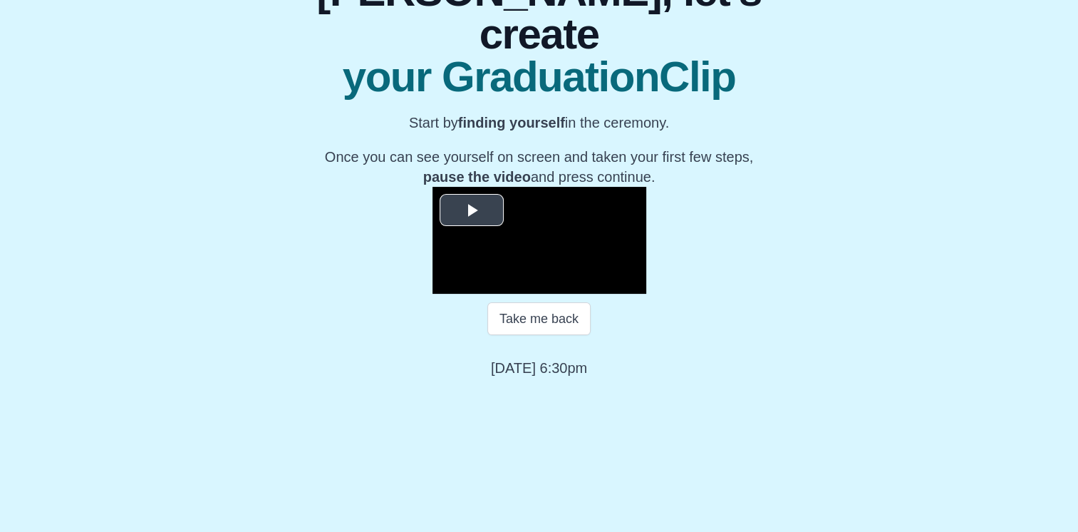
scroll to position [190, 0]
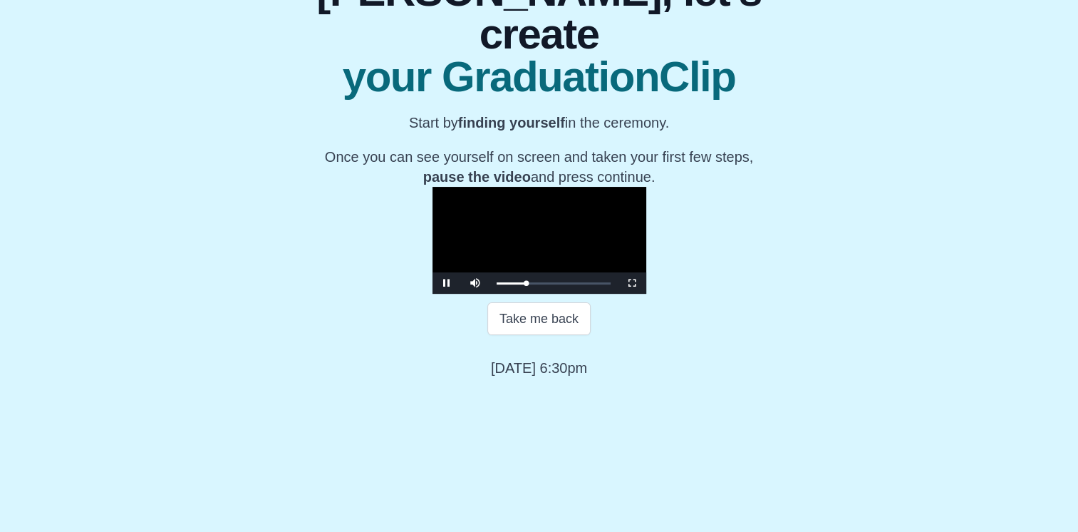
click at [456, 221] on video "Video Player" at bounding box center [540, 240] width 214 height 107
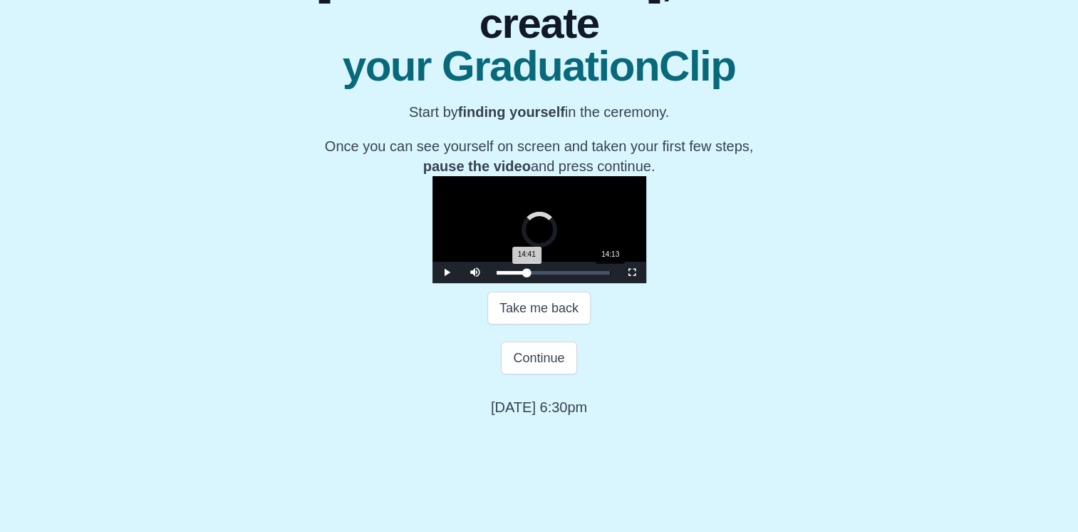
click at [497, 274] on div "14:41 Progress : 0%" at bounding box center [512, 273] width 31 height 4
click at [632, 272] on span "Video Player" at bounding box center [632, 272] width 0 height 0
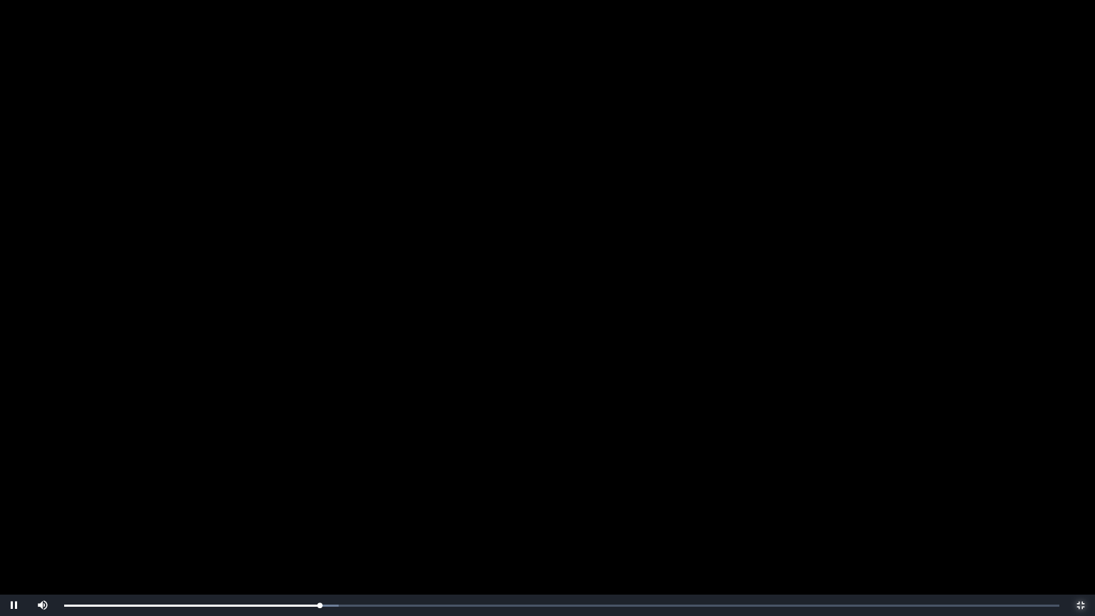
click at [1080, 531] on span "Video Player" at bounding box center [1080, 605] width 0 height 0
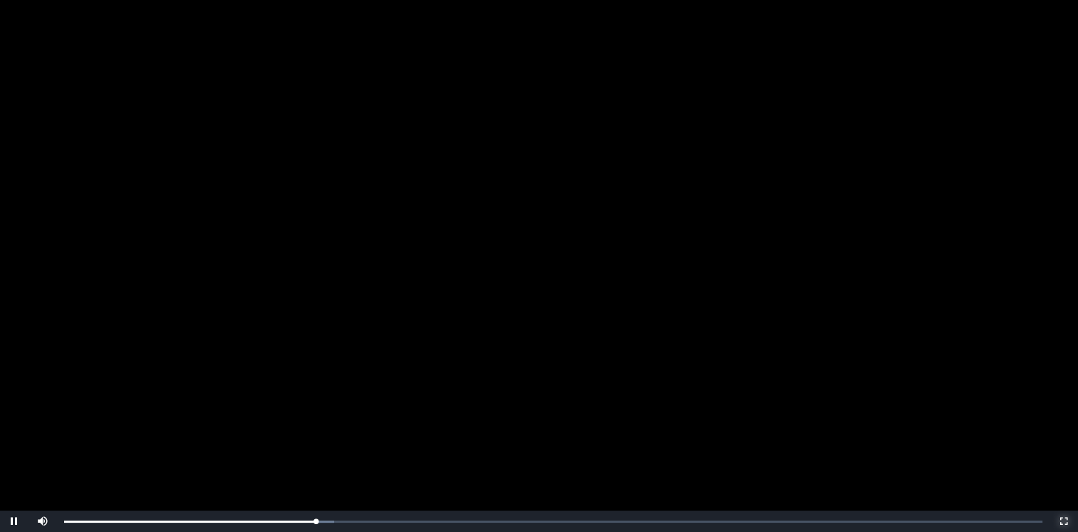
scroll to position [239, 0]
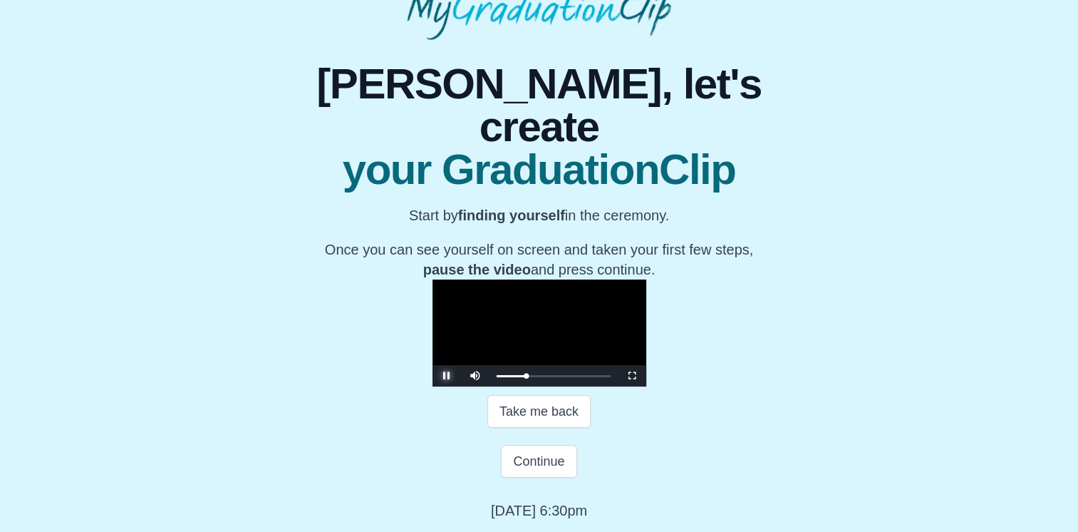
click at [447, 376] on span "Video Player" at bounding box center [447, 376] width 0 height 0
click at [551, 462] on button "Continue" at bounding box center [539, 461] width 76 height 33
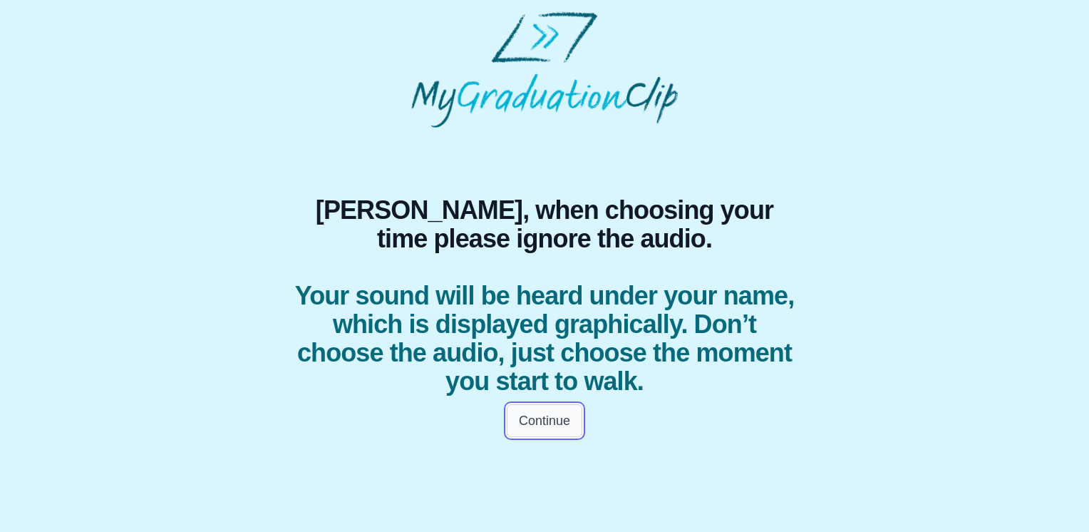
click at [559, 427] on button "Continue" at bounding box center [545, 420] width 76 height 33
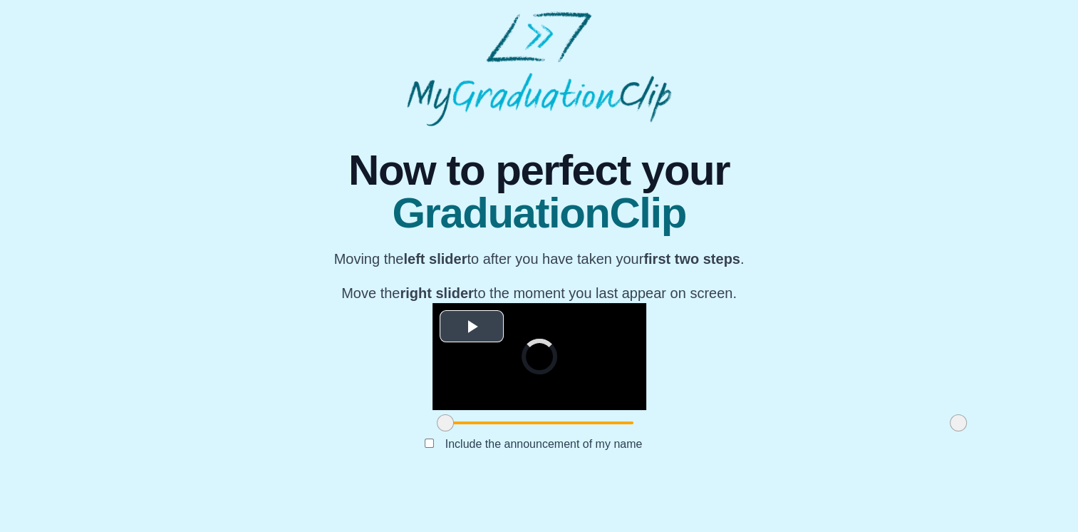
scroll to position [155, 0]
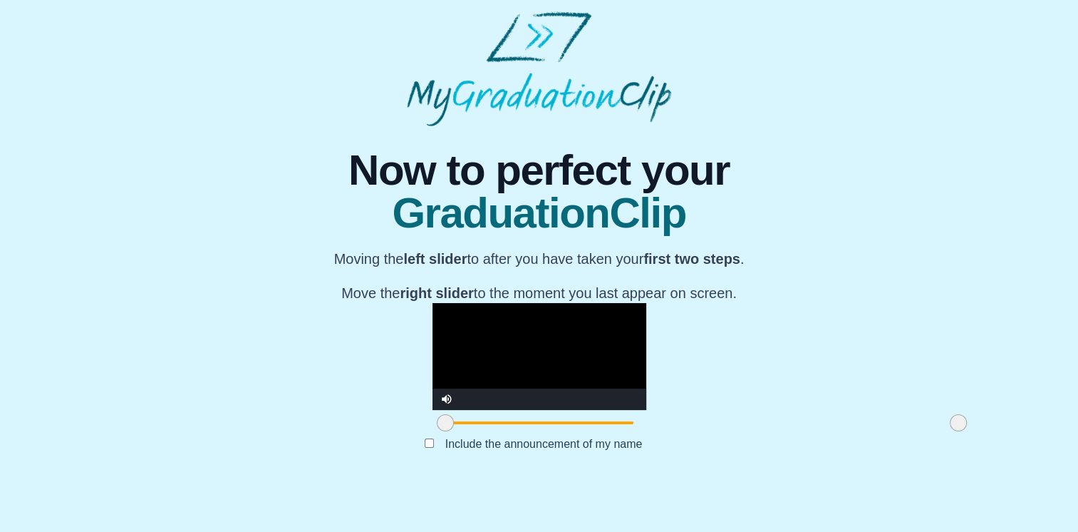
click at [578, 324] on video "Video Player" at bounding box center [540, 356] width 214 height 107
drag, startPoint x: 279, startPoint y: 464, endPoint x: 461, endPoint y: 472, distance: 182.6
click at [615, 435] on div at bounding box center [628, 423] width 26 height 26
drag, startPoint x: 793, startPoint y: 463, endPoint x: 715, endPoint y: 479, distance: 79.2
click at [715, 479] on div "**********" at bounding box center [538, 302] width 539 height 353
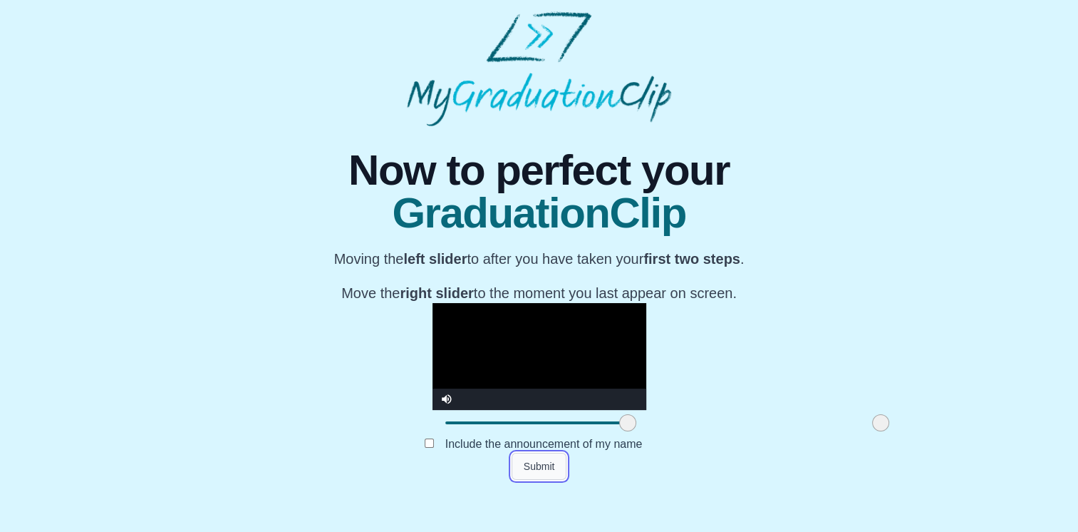
click at [563, 480] on button "Submit" at bounding box center [540, 466] width 56 height 27
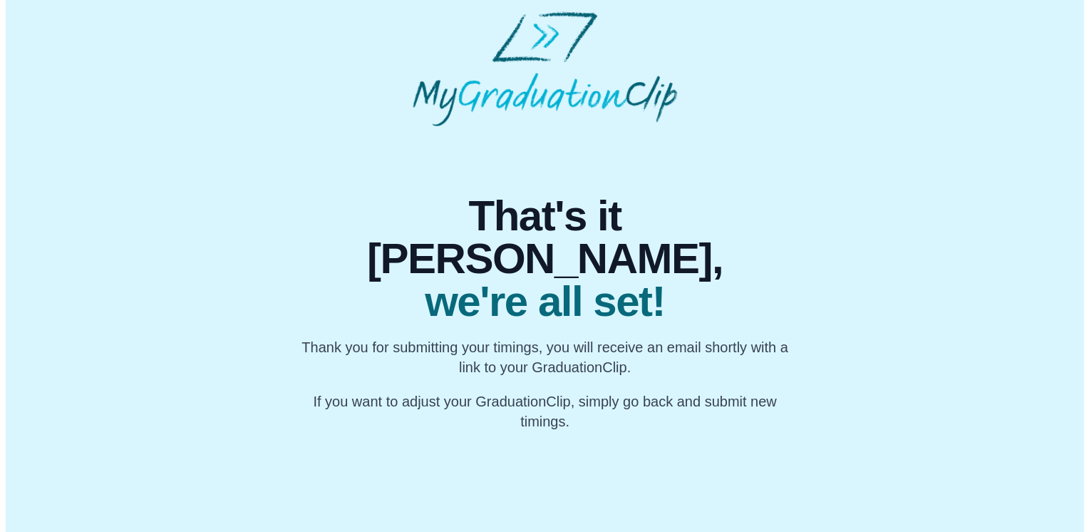
scroll to position [0, 0]
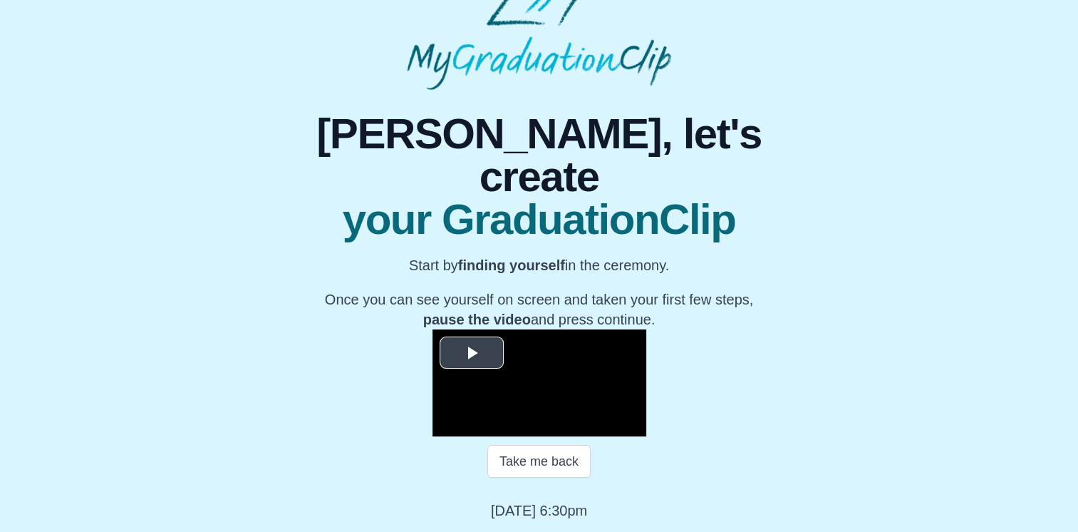
scroll to position [190, 0]
click at [445, 329] on video "Video Player" at bounding box center [540, 382] width 214 height 107
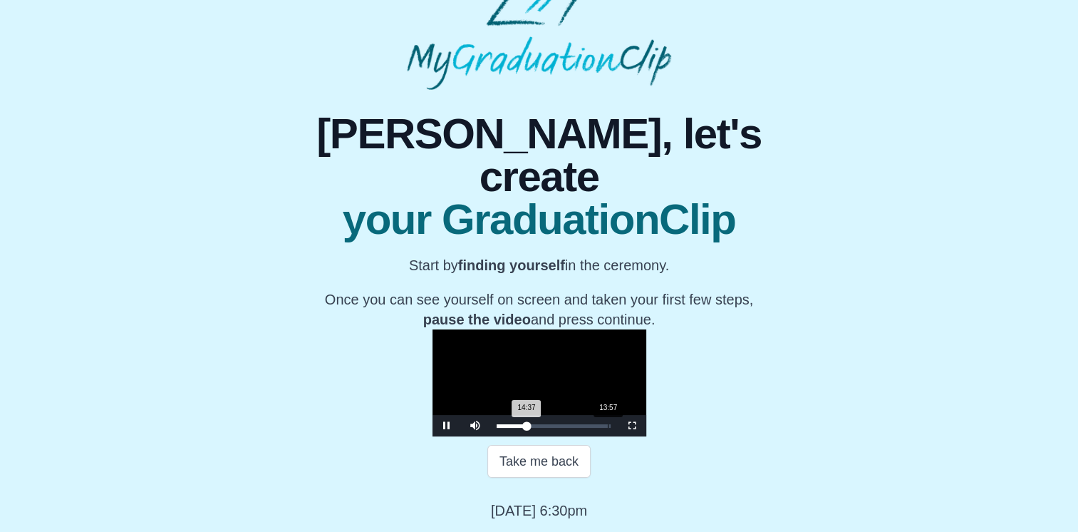
click at [497, 428] on div "14:37 Progress : 0%" at bounding box center [512, 426] width 30 height 4
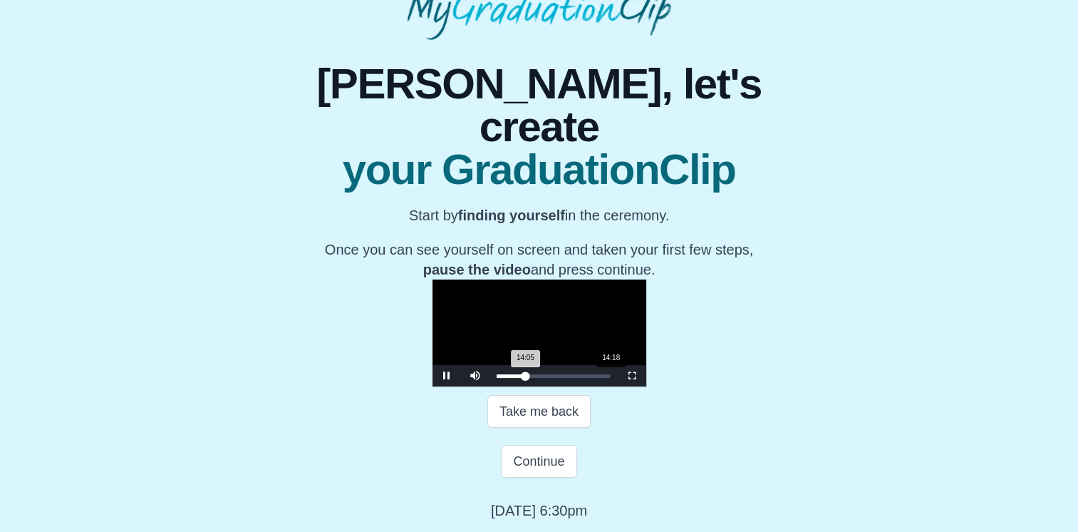
click at [497, 378] on div "14:05 Progress : 0%" at bounding box center [511, 376] width 29 height 4
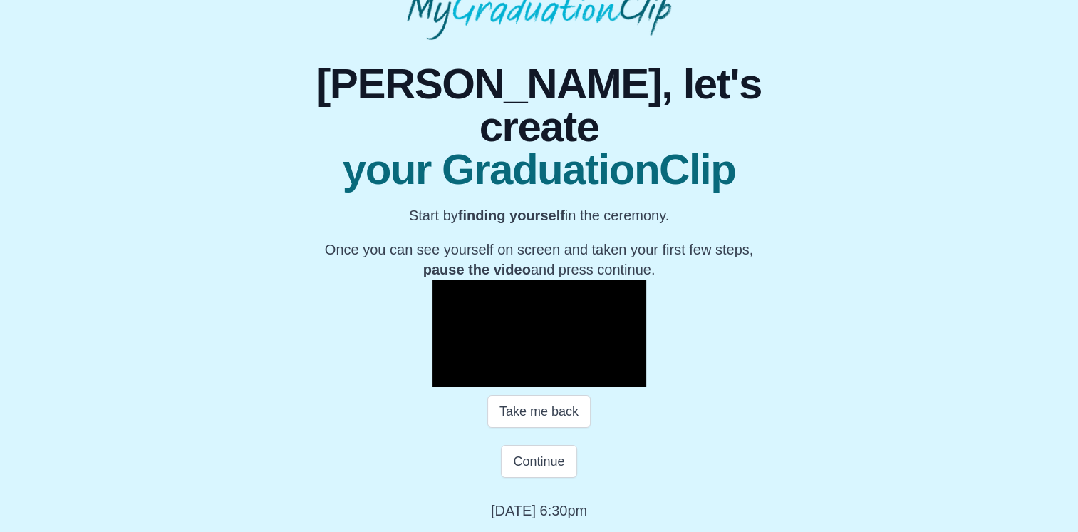
click at [447, 376] on span "Video Player" at bounding box center [447, 376] width 0 height 0
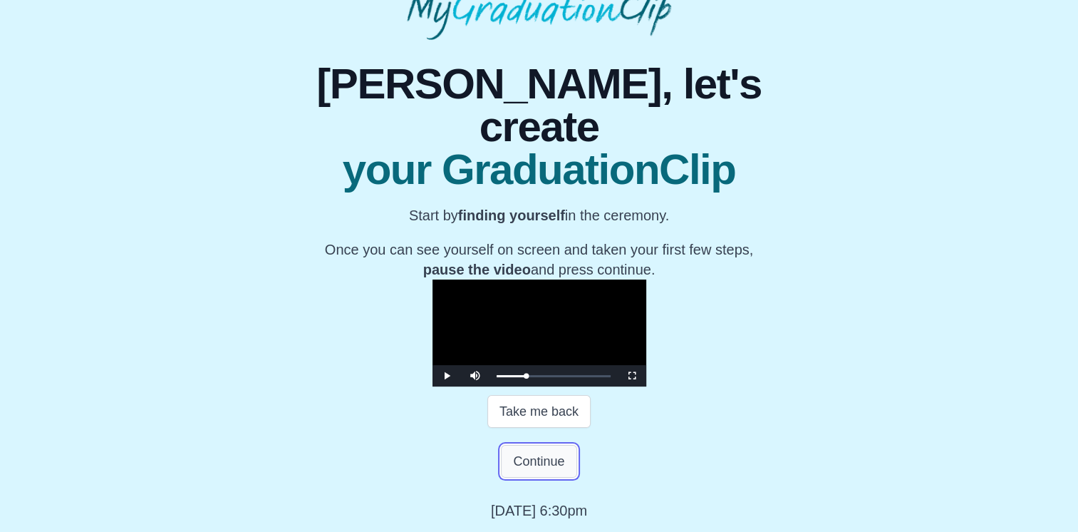
click at [540, 477] on button "Continue" at bounding box center [539, 461] width 76 height 33
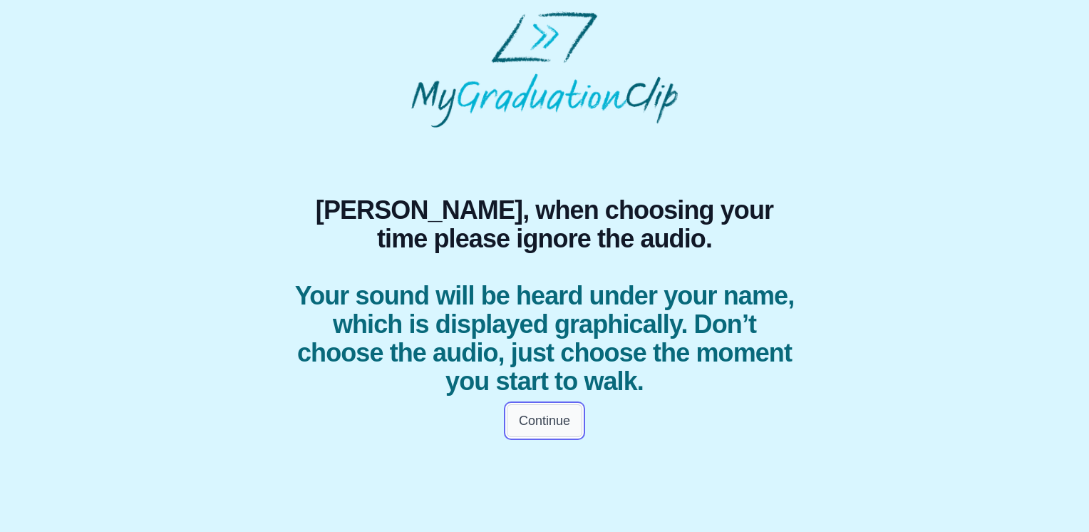
click at [563, 420] on button "Continue" at bounding box center [545, 420] width 76 height 33
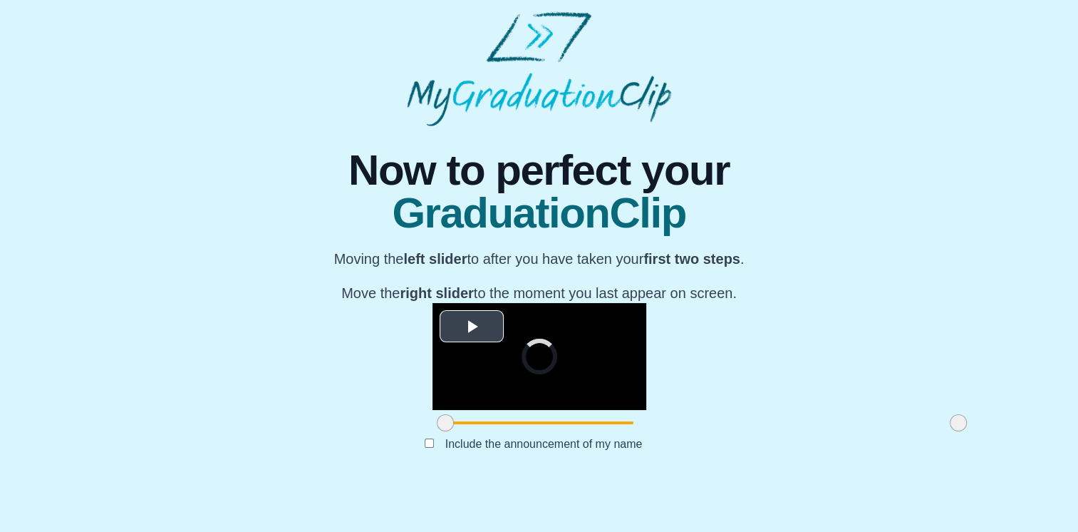
scroll to position [155, 0]
click at [572, 344] on video "Video Player" at bounding box center [540, 356] width 214 height 107
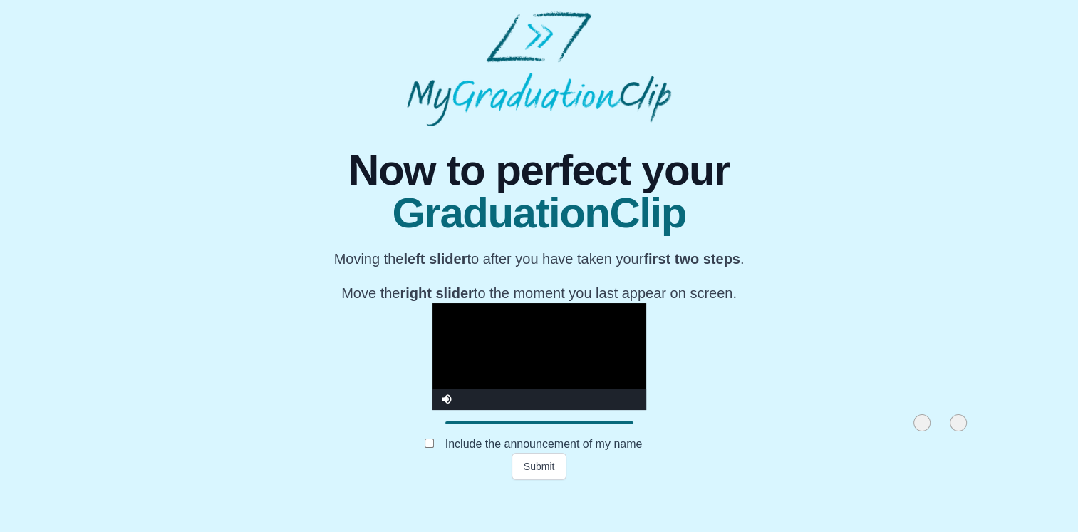
drag, startPoint x: 287, startPoint y: 465, endPoint x: 758, endPoint y: 467, distance: 471.0
click at [914, 431] on span at bounding box center [922, 422] width 17 height 17
click at [867, 237] on div "**********" at bounding box center [538, 302] width 1055 height 353
click at [877, 237] on div "**********" at bounding box center [538, 302] width 1055 height 353
drag, startPoint x: 758, startPoint y: 461, endPoint x: 753, endPoint y: 467, distance: 8.6
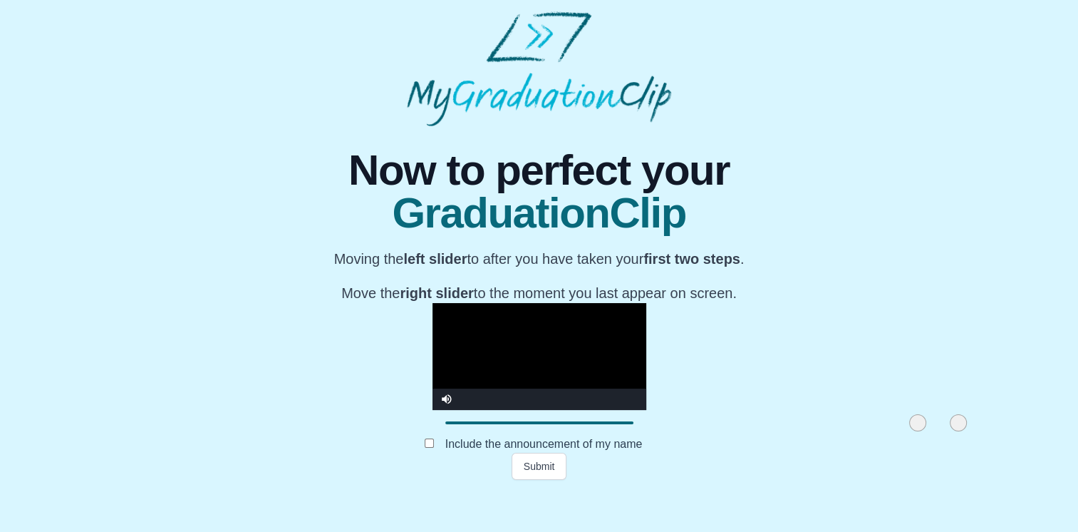
click at [909, 431] on span at bounding box center [917, 422] width 17 height 17
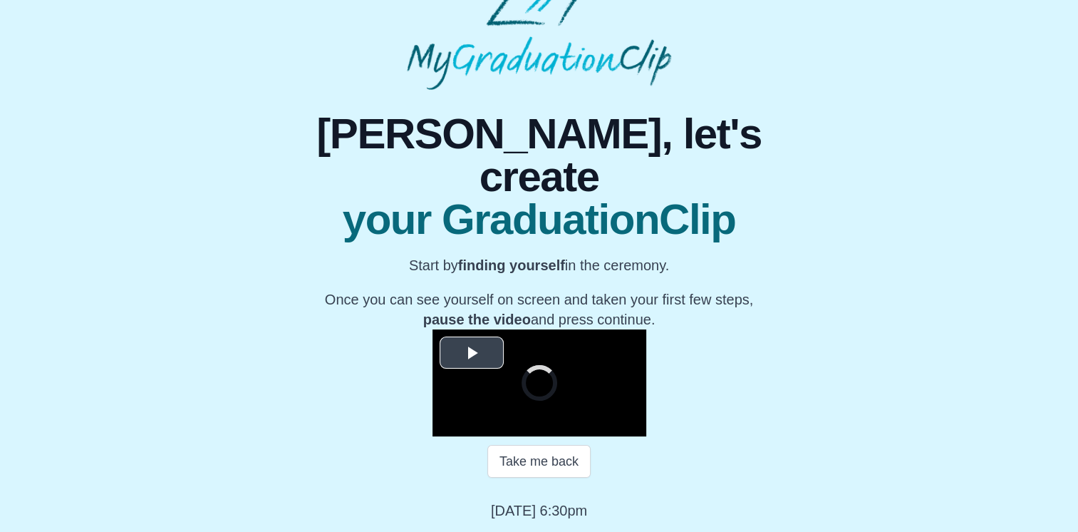
scroll to position [190, 0]
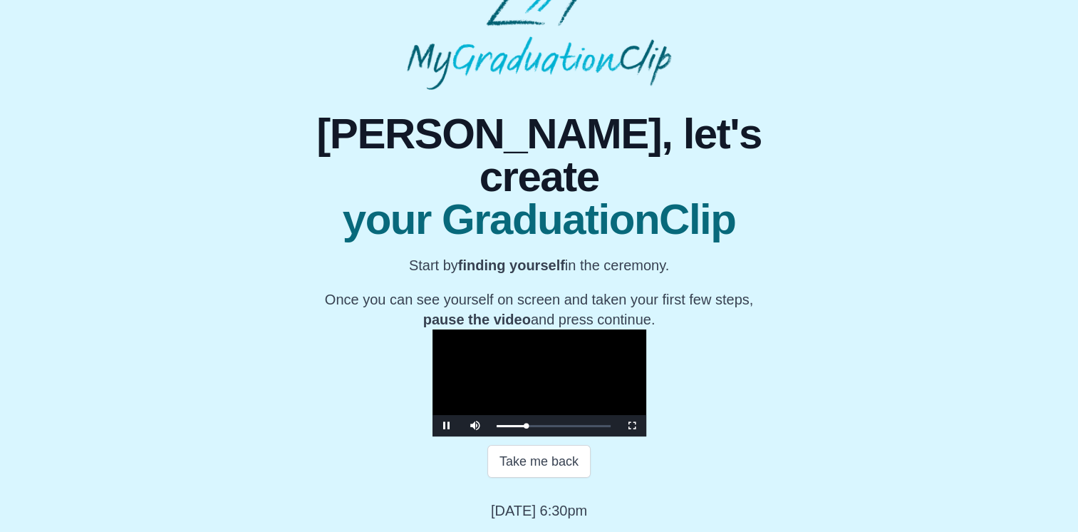
click at [433, 329] on video "Video Player" at bounding box center [540, 382] width 214 height 107
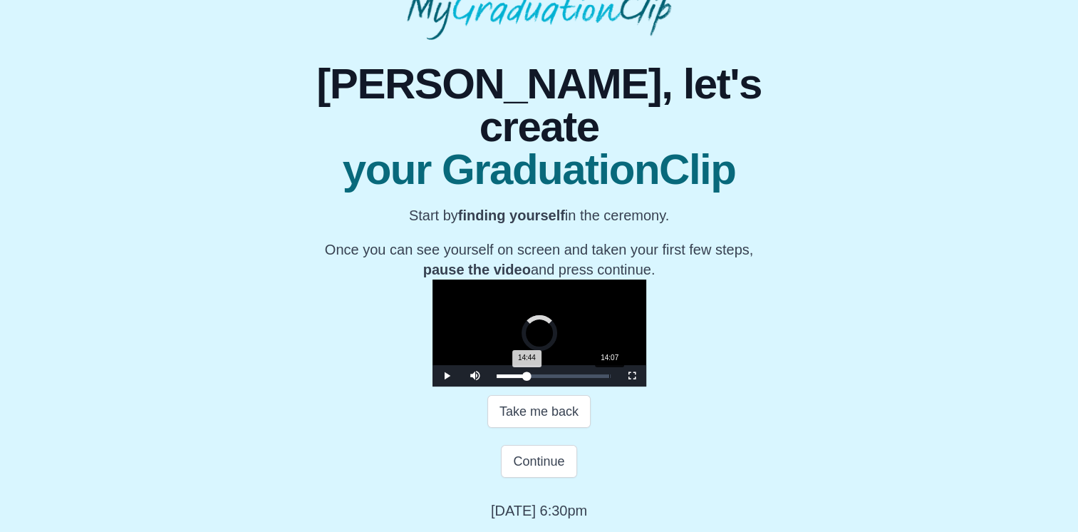
click at [497, 378] on div "14:44 Progress : 0%" at bounding box center [512, 376] width 31 height 4
click at [447, 376] on span "Video Player" at bounding box center [447, 376] width 0 height 0
click at [525, 473] on button "Continue" at bounding box center [539, 461] width 76 height 33
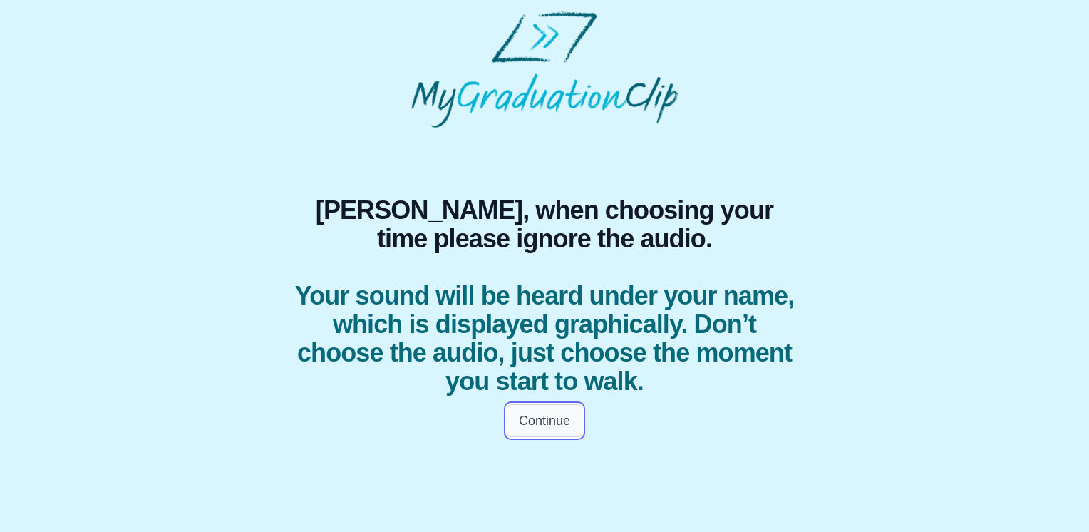
click at [559, 418] on button "Continue" at bounding box center [545, 420] width 76 height 33
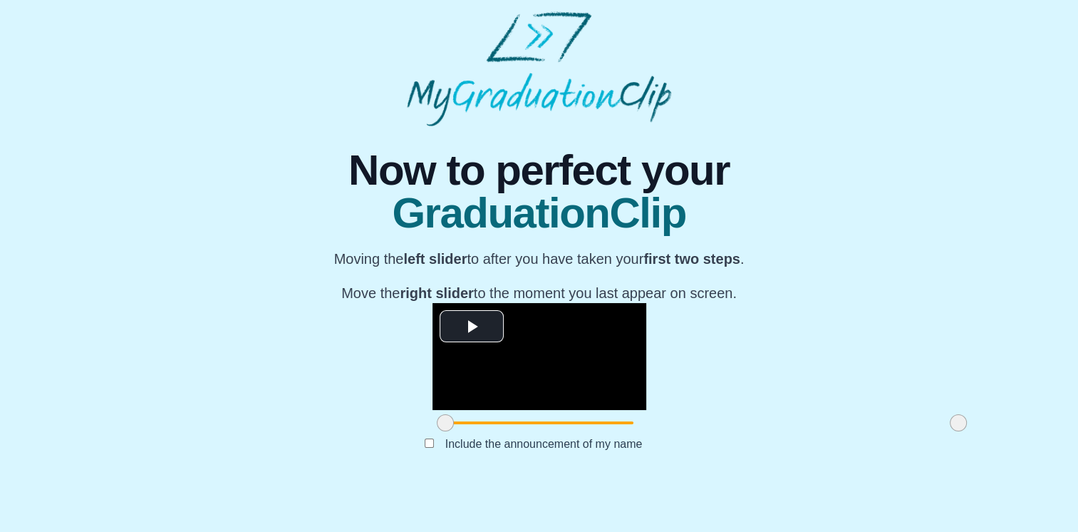
scroll to position [155, 0]
click at [433, 303] on video "Video Player" at bounding box center [540, 356] width 214 height 107
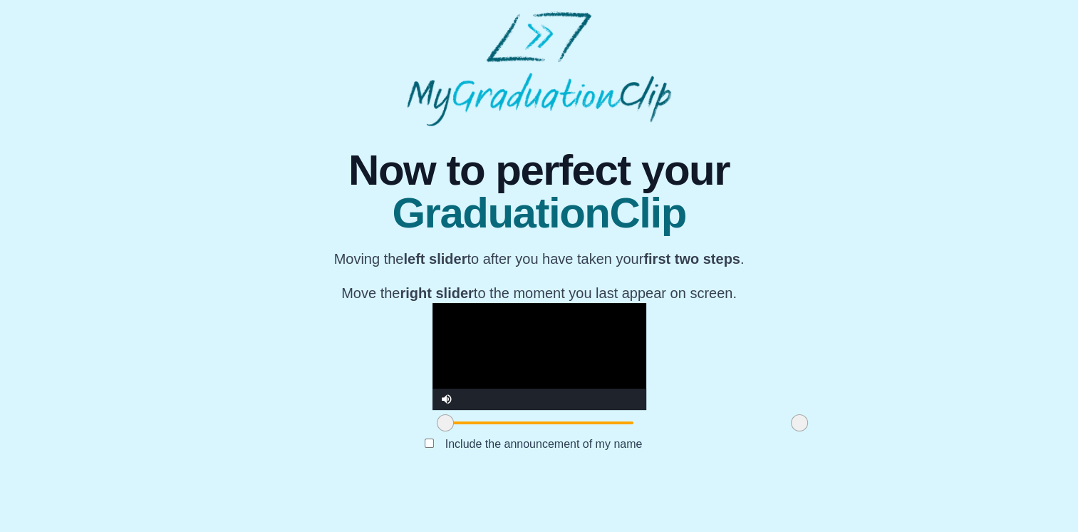
drag, startPoint x: 797, startPoint y: 466, endPoint x: 636, endPoint y: 467, distance: 160.3
click at [791, 431] on span at bounding box center [799, 422] width 17 height 17
click at [646, 383] on video "Video Player" at bounding box center [540, 356] width 214 height 107
drag, startPoint x: 634, startPoint y: 465, endPoint x: 627, endPoint y: 467, distance: 7.3
click at [782, 431] on span at bounding box center [790, 422] width 17 height 17
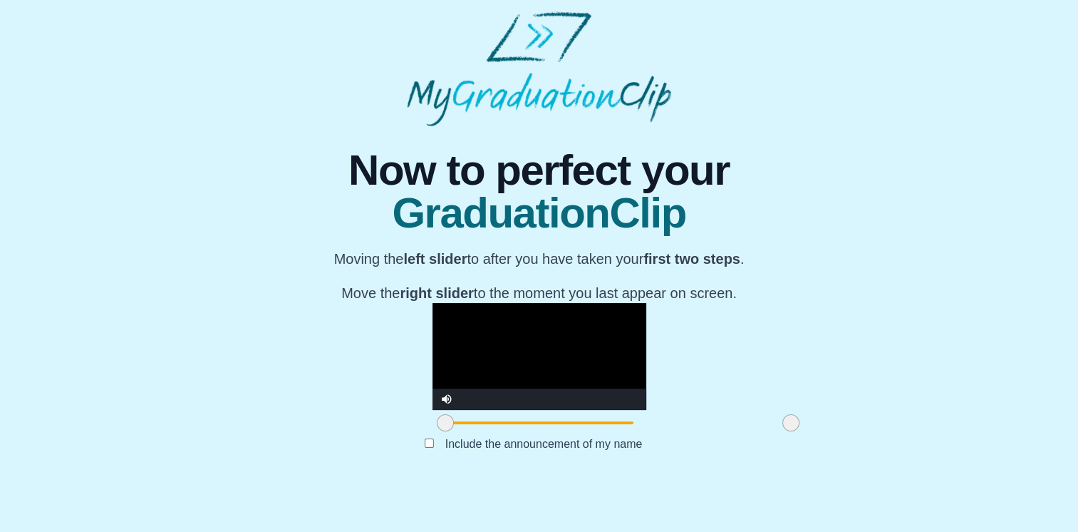
click at [881, 396] on div "**********" at bounding box center [538, 302] width 1055 height 353
click at [461, 455] on label "Include the announcement of my name" at bounding box center [544, 444] width 220 height 24
click at [485, 381] on video "Video Player" at bounding box center [540, 356] width 214 height 107
drag, startPoint x: 285, startPoint y: 464, endPoint x: 260, endPoint y: 467, distance: 25.2
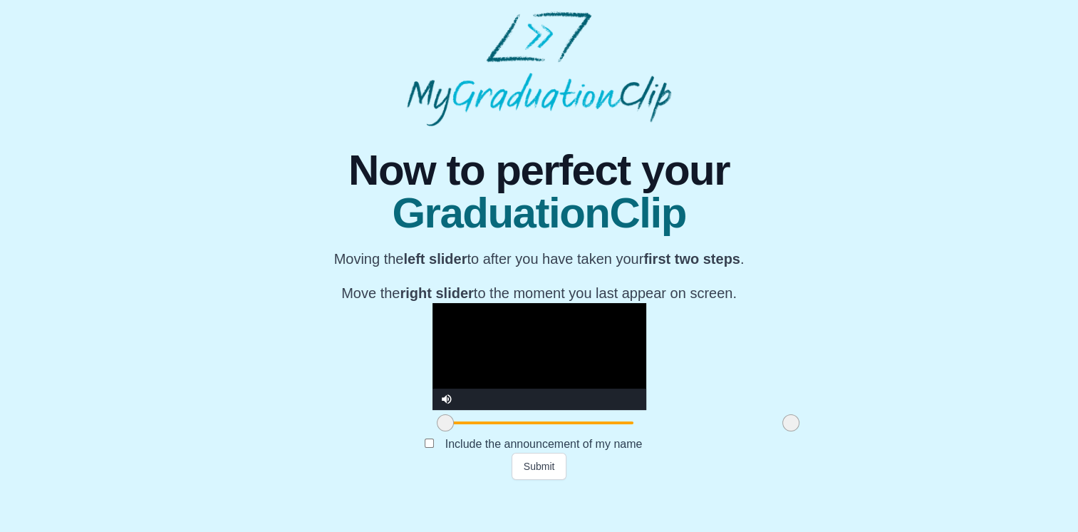
click at [260, 467] on div "**********" at bounding box center [538, 302] width 1055 height 353
click at [633, 410] on video "Video Player" at bounding box center [540, 356] width 214 height 107
click at [777, 431] on span at bounding box center [785, 422] width 17 height 17
click at [646, 404] on video "Video Player" at bounding box center [540, 356] width 214 height 107
drag, startPoint x: 623, startPoint y: 465, endPoint x: 644, endPoint y: 466, distance: 21.4
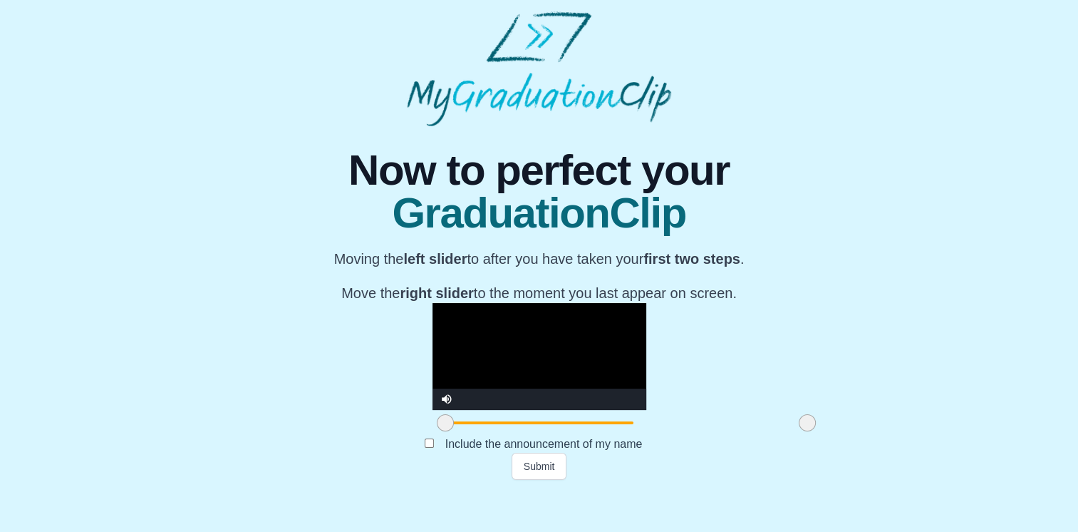
click at [799, 431] on span at bounding box center [807, 422] width 17 height 17
click at [644, 378] on video "Video Player" at bounding box center [540, 356] width 214 height 107
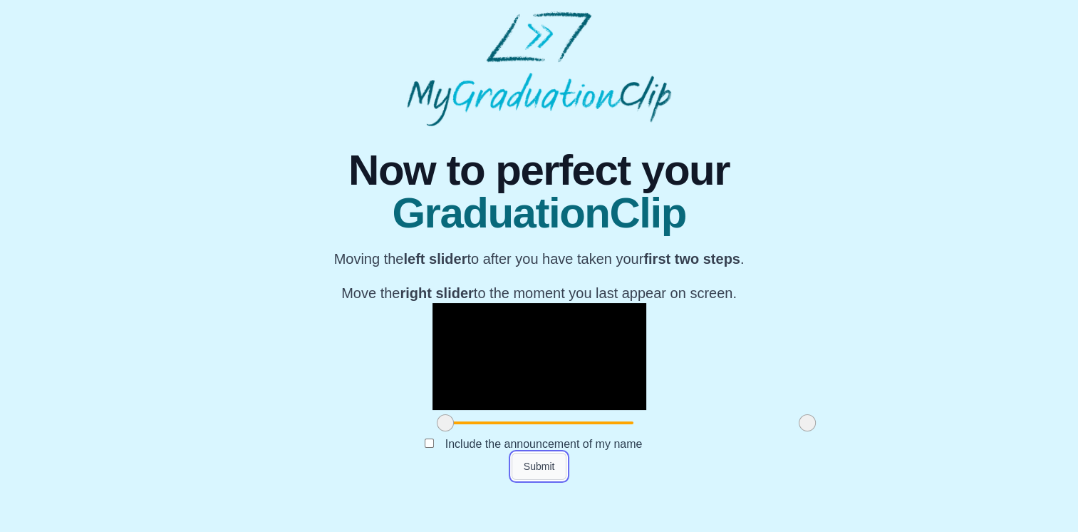
click at [564, 480] on button "Submit" at bounding box center [540, 466] width 56 height 27
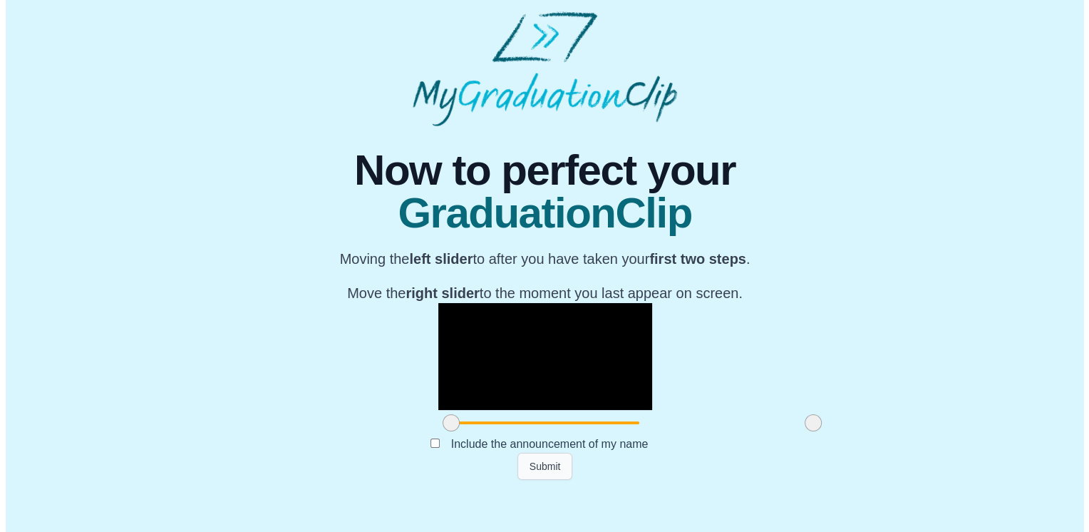
scroll to position [0, 0]
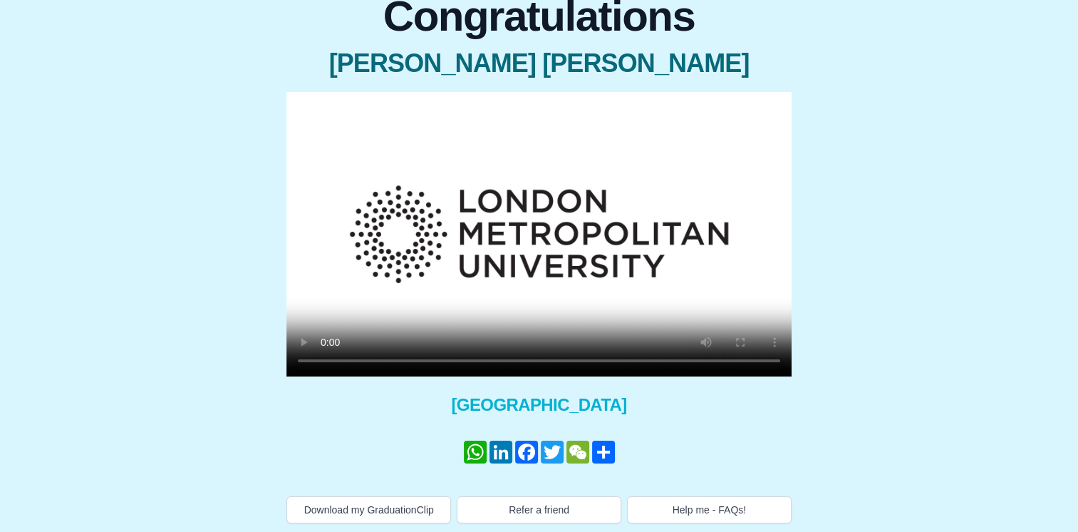
scroll to position [144, 0]
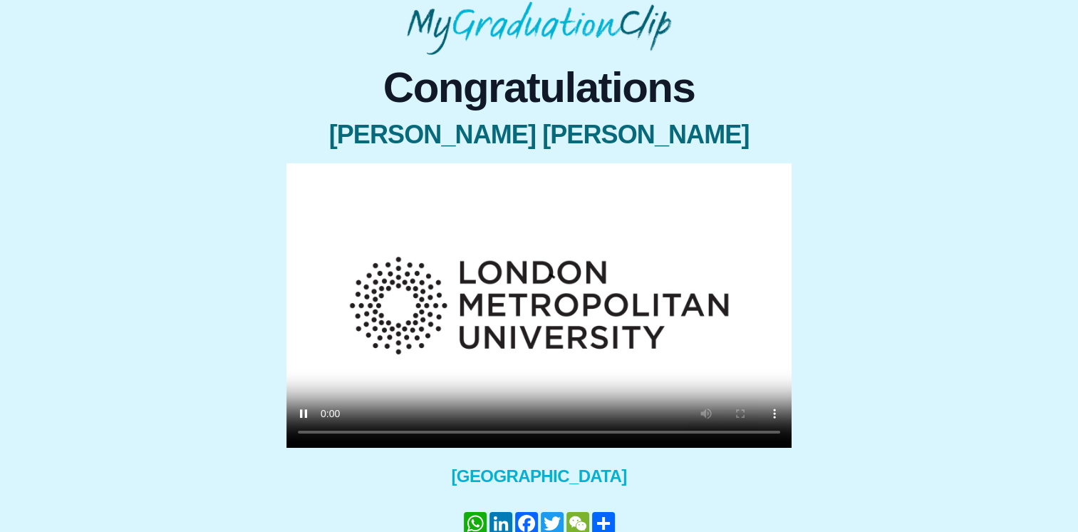
scroll to position [144, 0]
